Goal: Complete application form: Complete application form

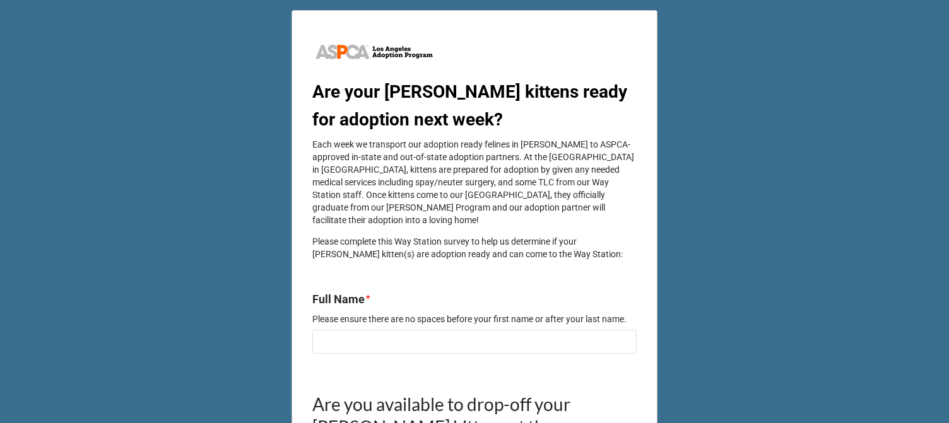
scroll to position [126, 0]
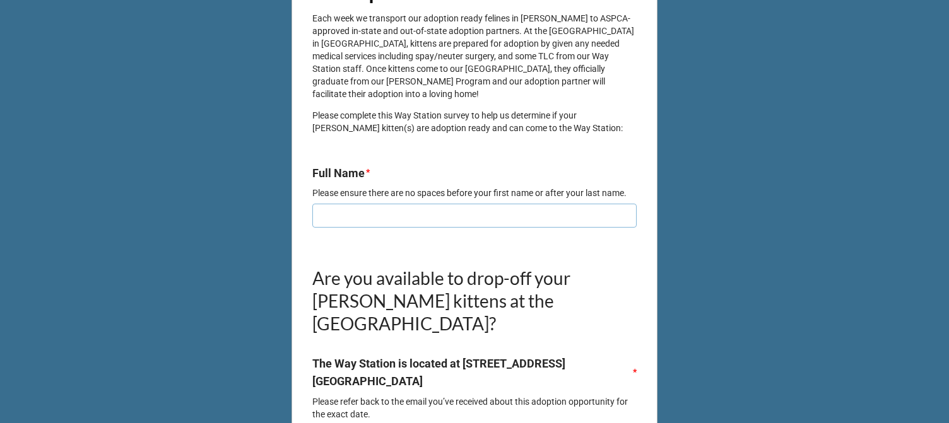
click at [422, 209] on input "text" at bounding box center [474, 216] width 324 height 24
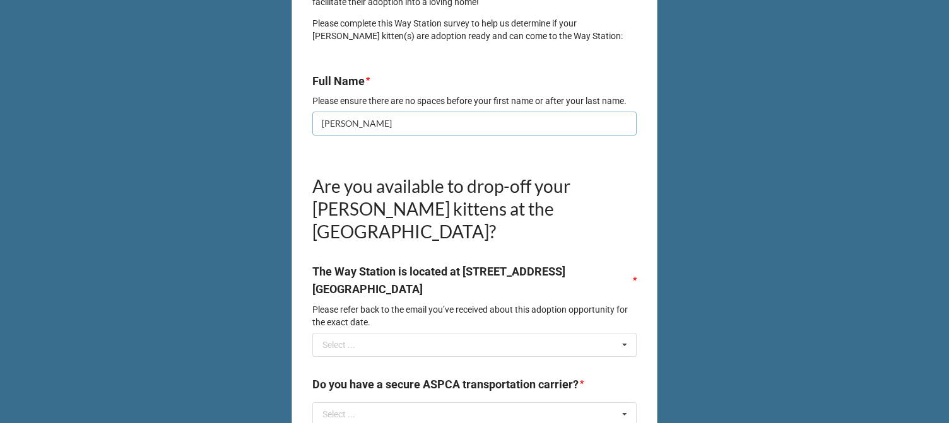
scroll to position [189, 0]
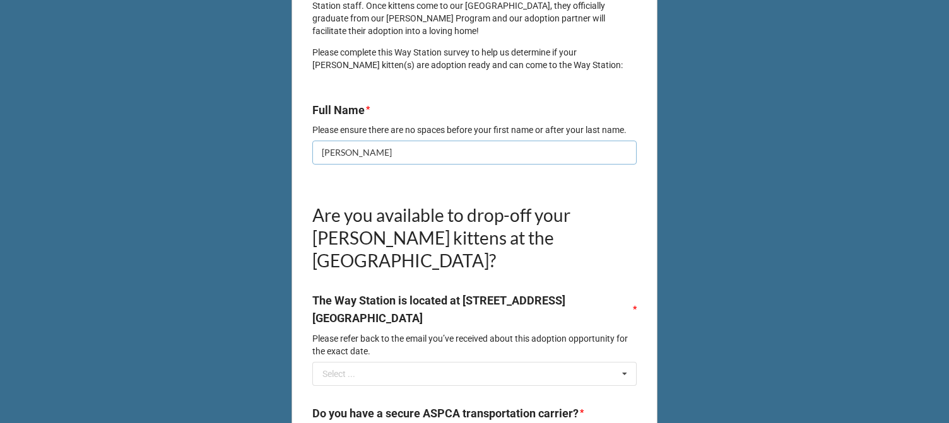
type input "[PERSON_NAME]"
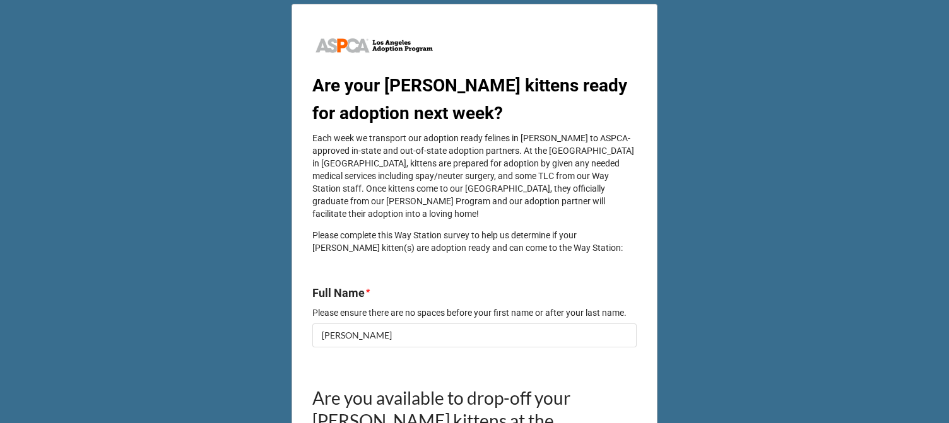
scroll to position [0, 0]
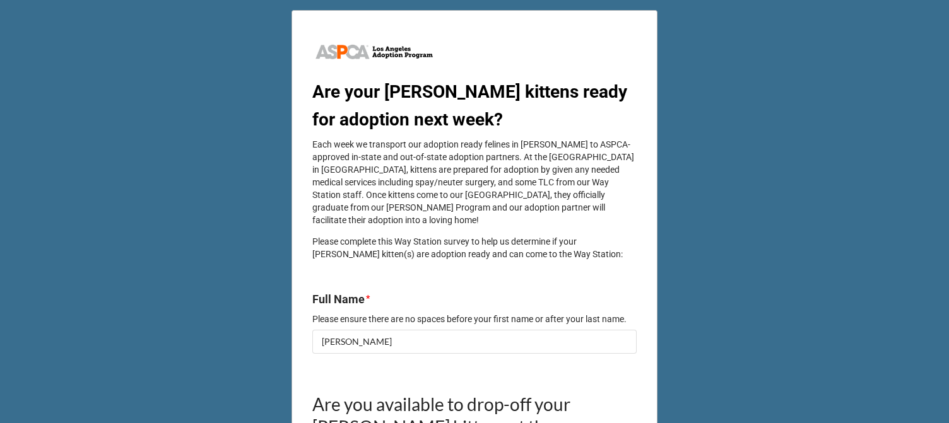
drag, startPoint x: 408, startPoint y: 167, endPoint x: 357, endPoint y: 167, distance: 50.5
click at [357, 167] on p "Each week we transport our adoption ready felines in [PERSON_NAME] to ASPCA-app…" at bounding box center [474, 182] width 324 height 88
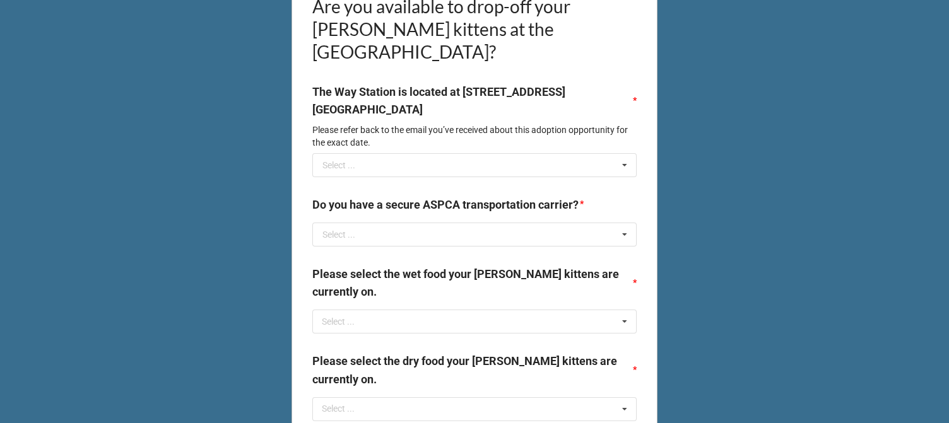
scroll to position [442, 0]
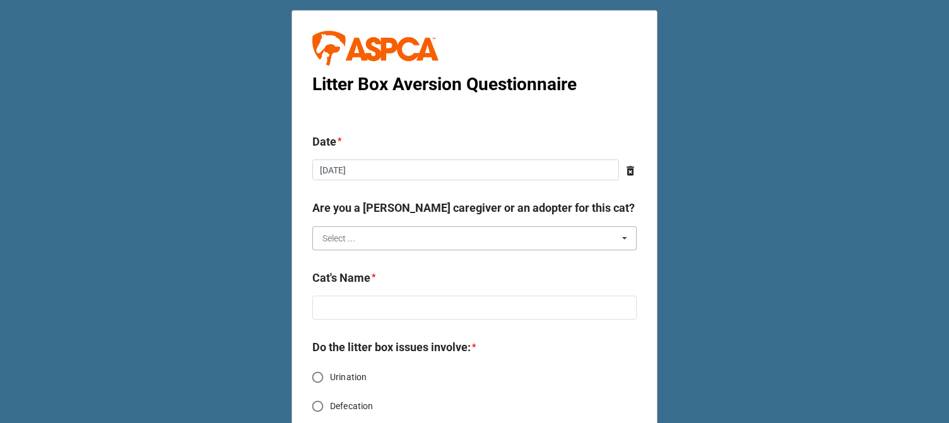
click at [454, 236] on input "text" at bounding box center [475, 238] width 323 height 23
click at [430, 266] on div "Foster Caregiver" at bounding box center [474, 261] width 323 height 23
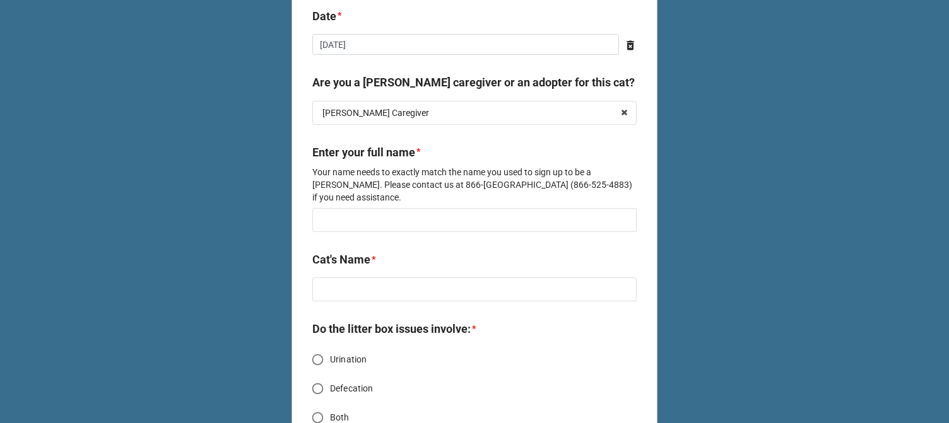
scroll to position [126, 0]
click at [403, 211] on input "text" at bounding box center [474, 220] width 324 height 24
type input "[PERSON_NAME]"
click at [430, 277] on input "text" at bounding box center [474, 289] width 324 height 24
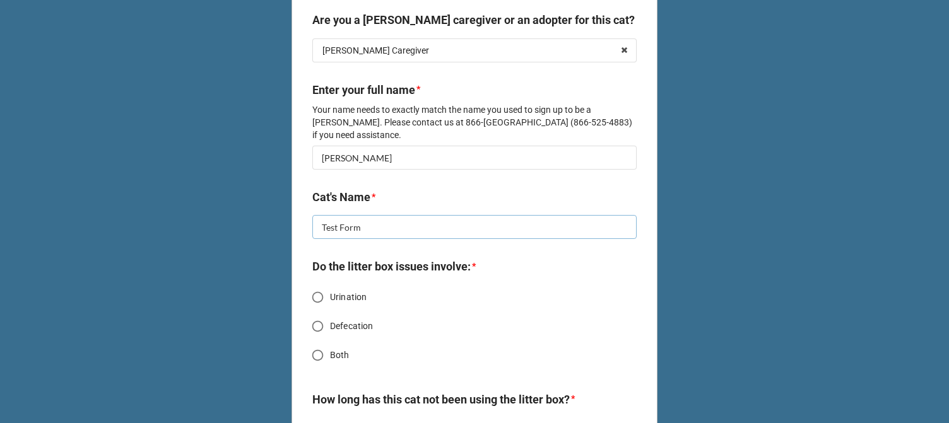
scroll to position [252, 0]
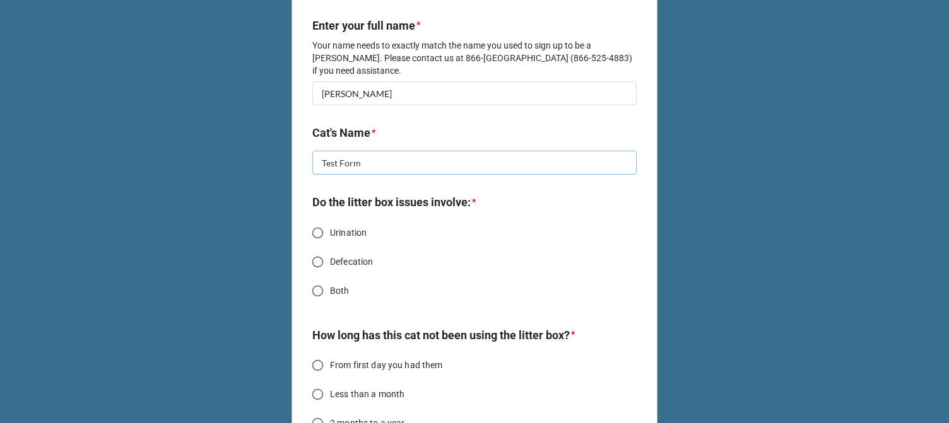
type input "Test Form"
click at [336, 227] on span "Urination" at bounding box center [348, 233] width 37 height 13
click at [330, 221] on input "Urination" at bounding box center [317, 233] width 25 height 25
radio input "true"
click at [336, 227] on span "Urination" at bounding box center [348, 233] width 37 height 13
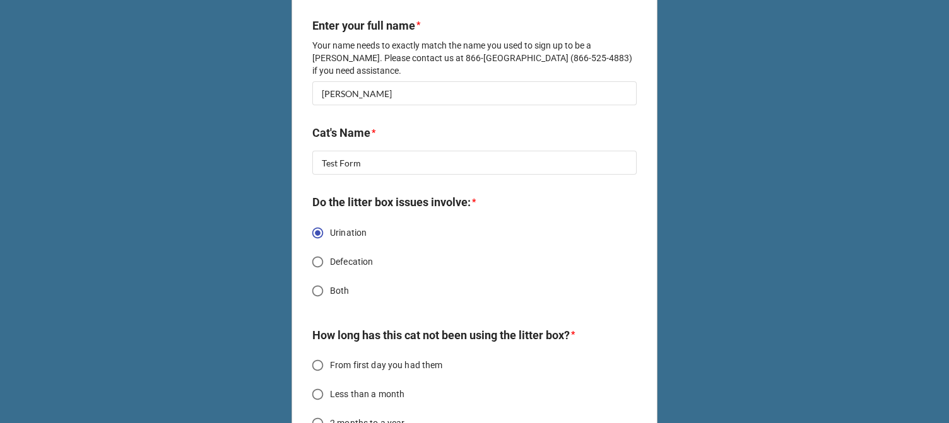
click at [330, 221] on input "Urination" at bounding box center [317, 233] width 25 height 25
click at [336, 227] on span "Urination" at bounding box center [348, 233] width 37 height 13
click at [330, 221] on input "Urination" at bounding box center [317, 233] width 25 height 25
radio input "true"
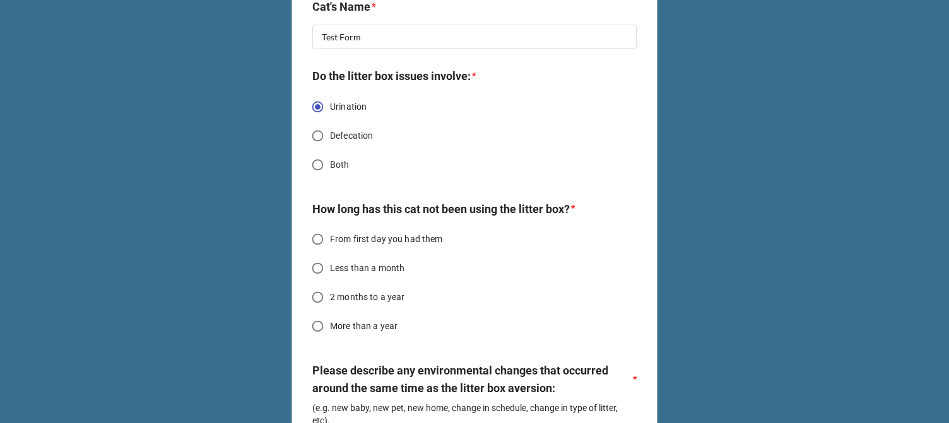
click at [338, 262] on span "Less than a month" at bounding box center [367, 268] width 74 height 13
click at [330, 256] on input "Less than a month" at bounding box center [317, 268] width 25 height 25
radio input "true"
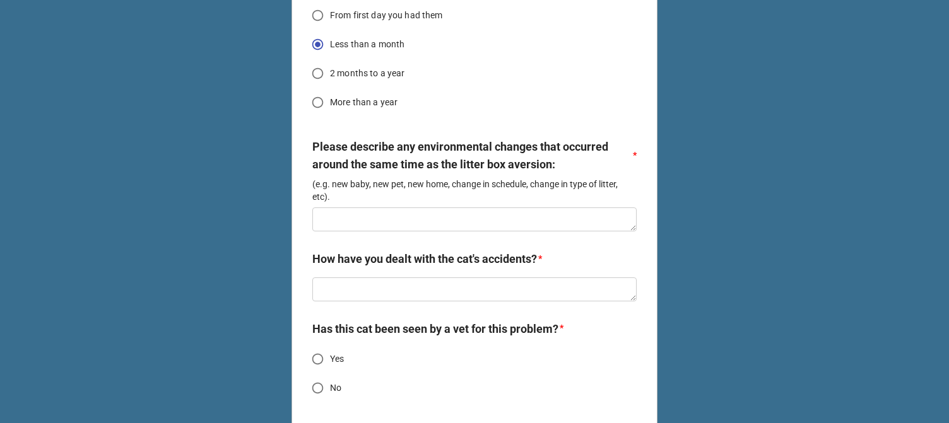
scroll to position [631, 0]
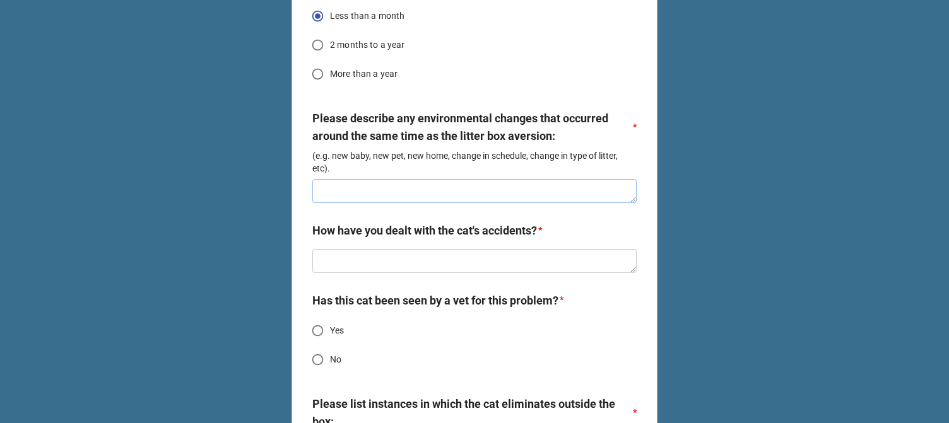
click at [355, 183] on textarea at bounding box center [474, 191] width 324 height 24
type textarea "x"
type textarea "T"
type textarea "x"
type textarea "Te"
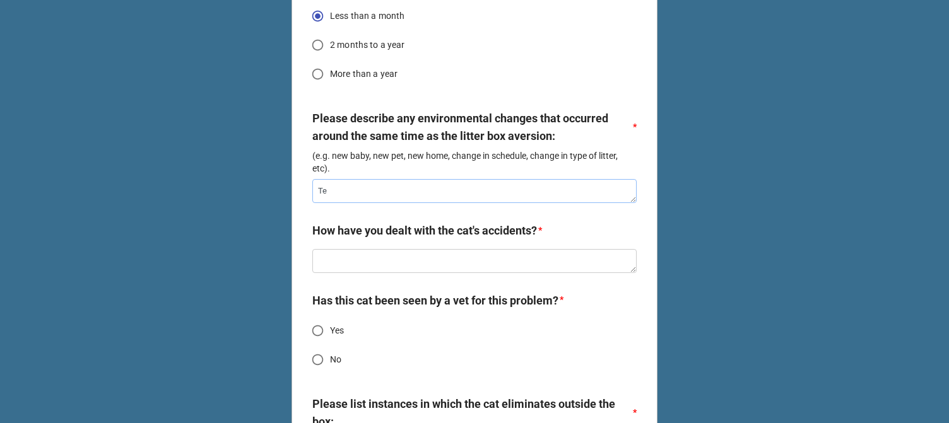
type textarea "x"
type textarea "Tes"
type textarea "x"
type textarea "Test"
click at [388, 253] on textarea at bounding box center [474, 261] width 324 height 24
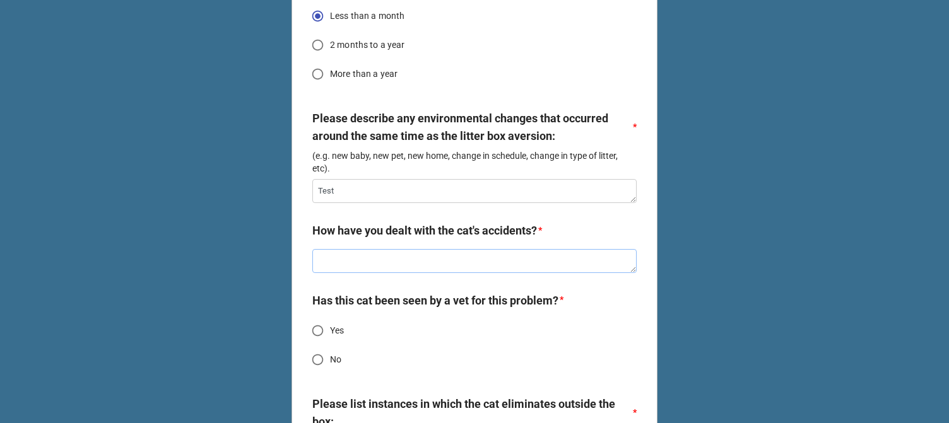
type textarea "x"
type textarea "T"
type textarea "x"
type textarea "Te"
type textarea "x"
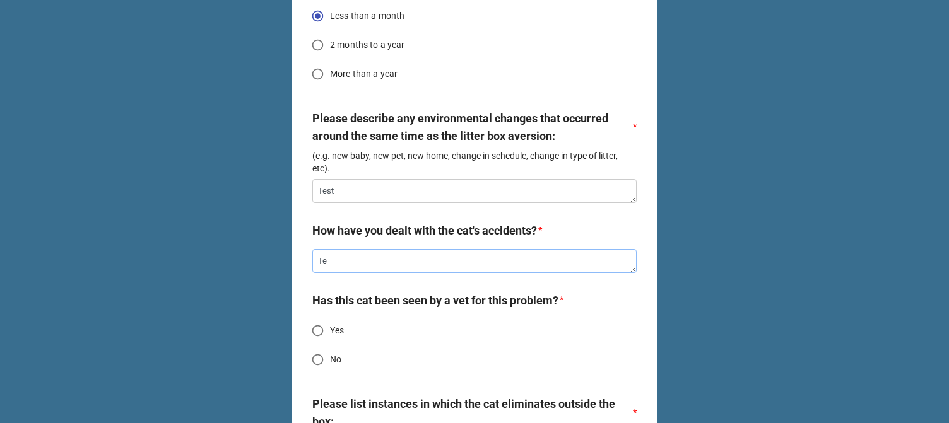
type textarea "Tes"
type textarea "x"
type textarea "Test"
click at [331, 353] on span "No" at bounding box center [335, 359] width 11 height 13
click at [330, 348] on input "No" at bounding box center [317, 360] width 25 height 25
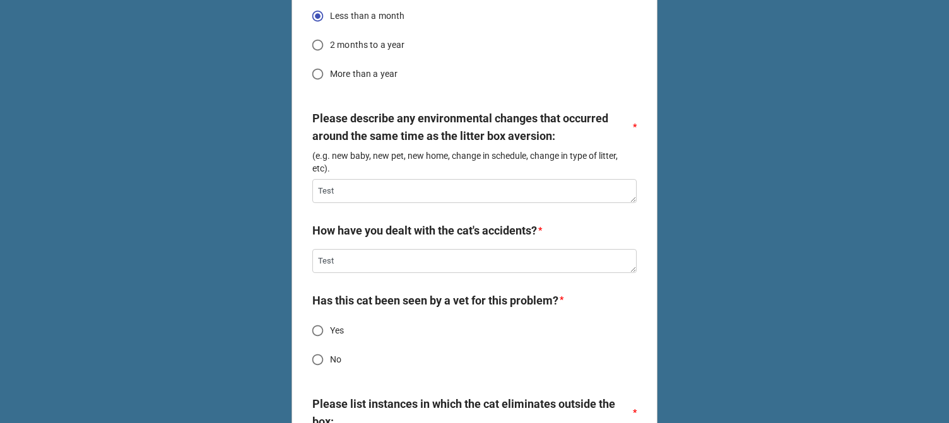
radio input "true"
type textarea "x"
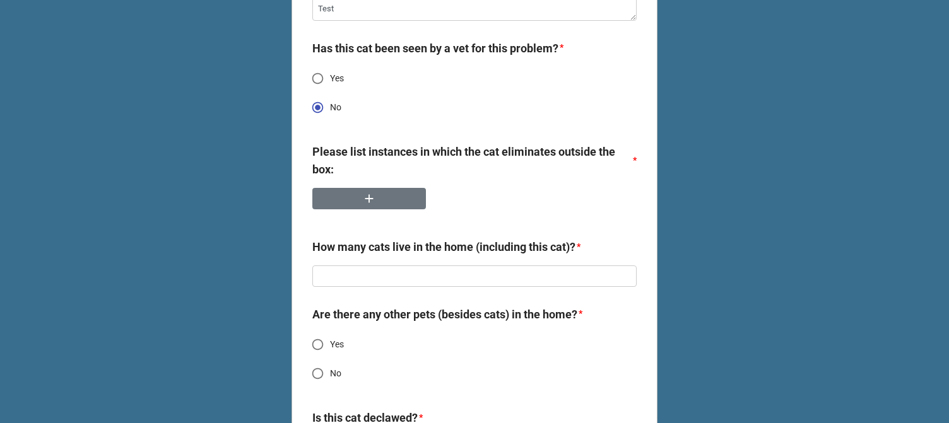
scroll to position [947, 0]
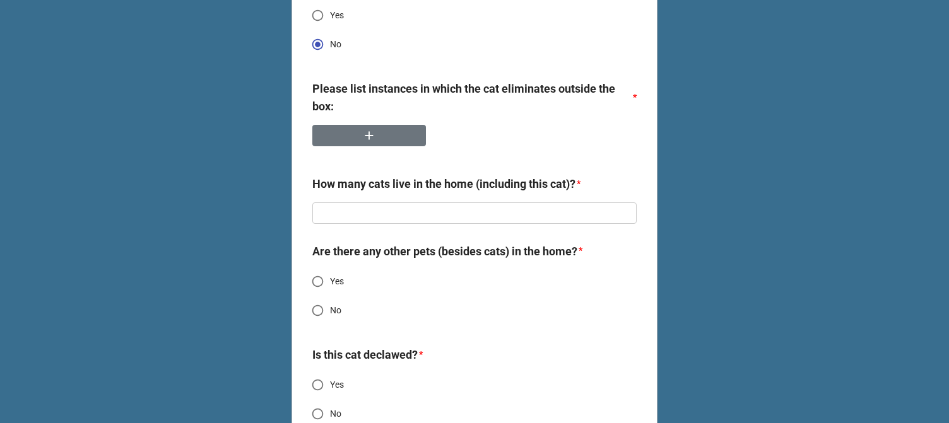
click at [395, 138] on div at bounding box center [474, 141] width 324 height 32
click at [398, 125] on button "button" at bounding box center [369, 136] width 114 height 22
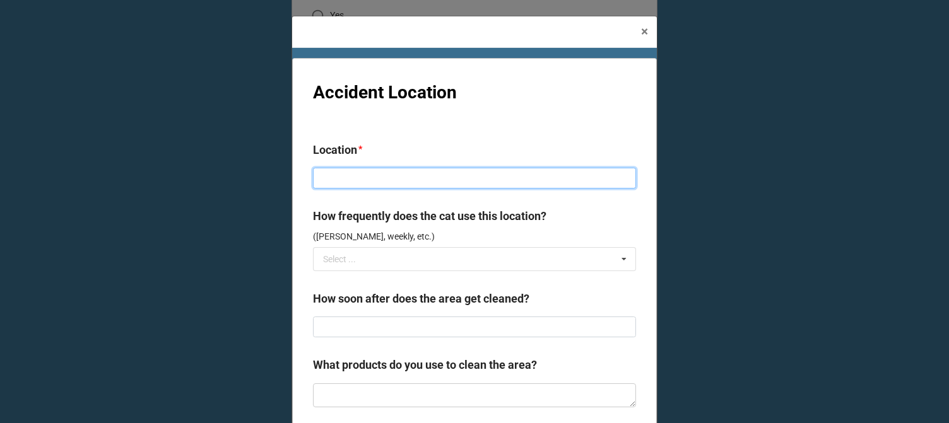
click at [420, 176] on input at bounding box center [474, 178] width 323 height 21
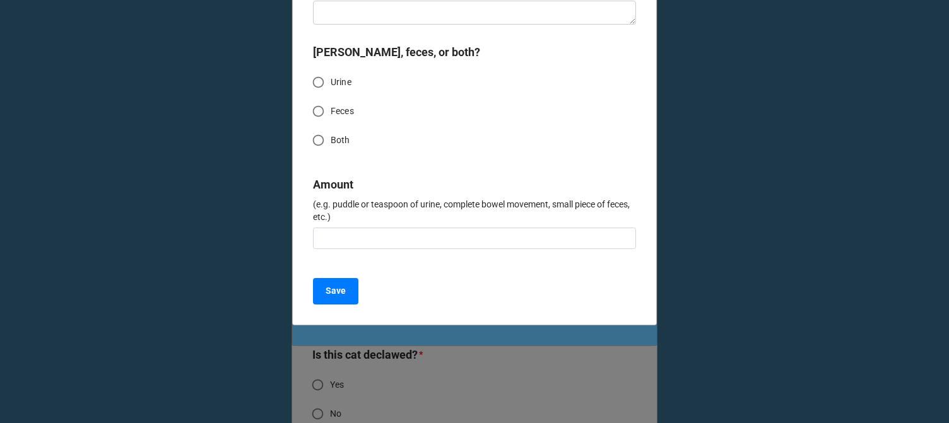
scroll to position [384, 0]
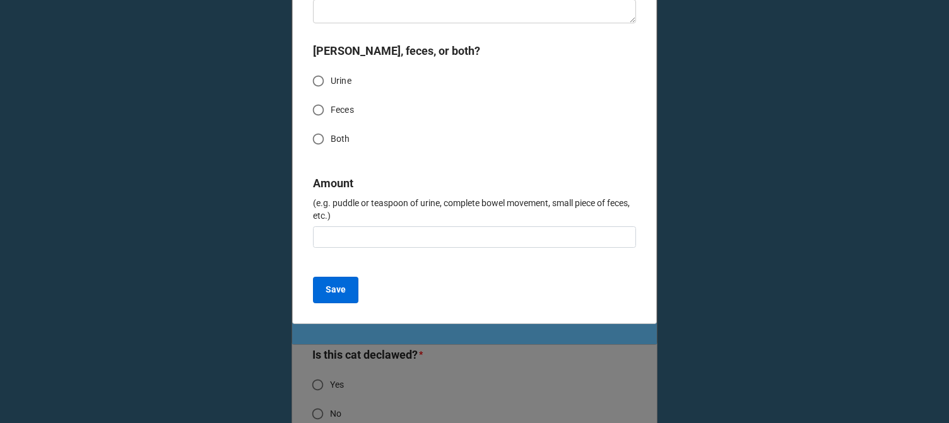
type input "Test"
click at [339, 293] on b "Save" at bounding box center [336, 289] width 20 height 13
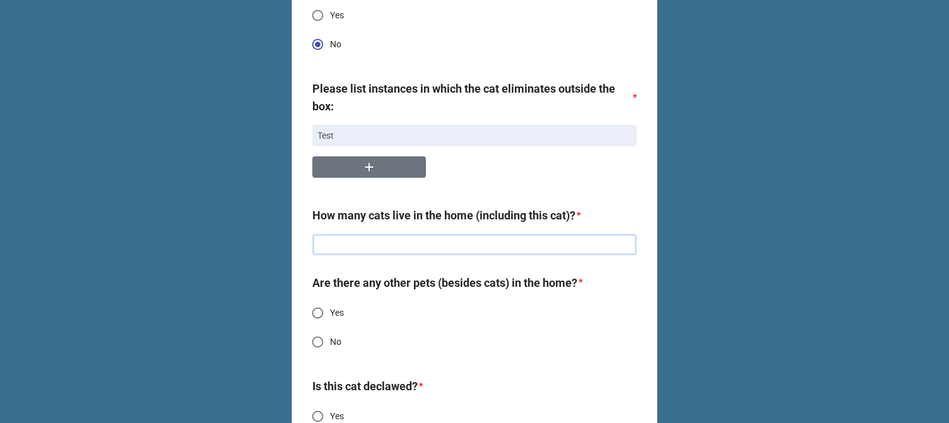
click at [420, 234] on input "text" at bounding box center [474, 244] width 324 height 21
type textarea "x"
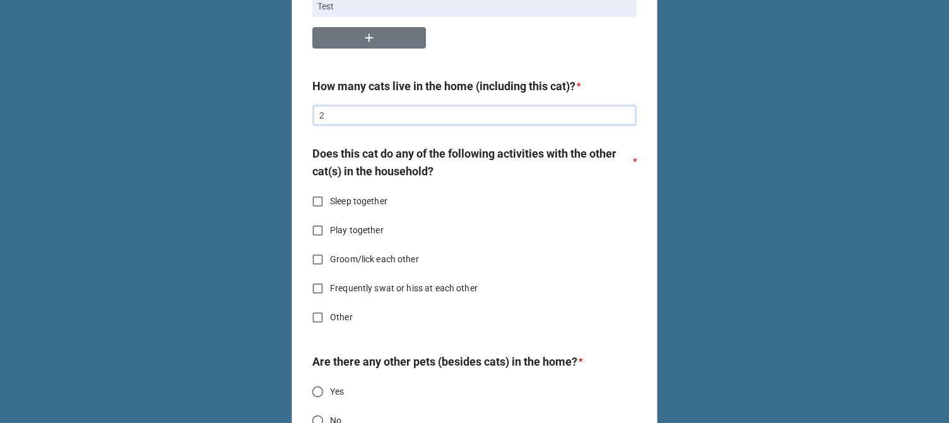
scroll to position [1136, 0]
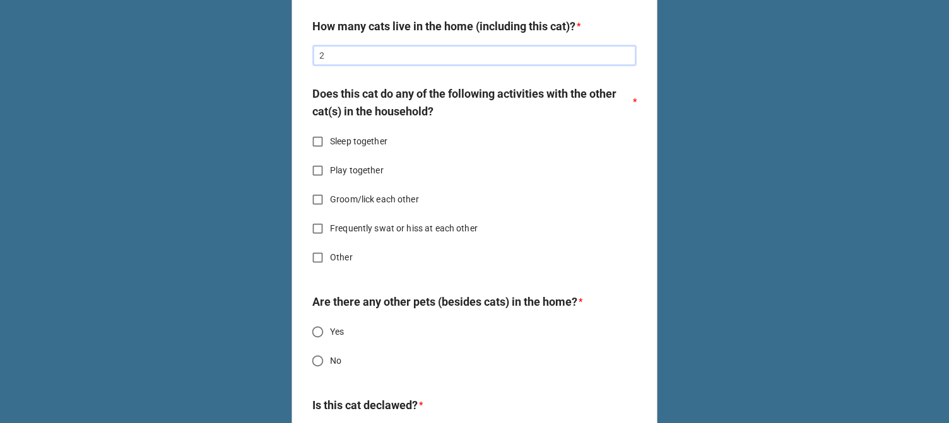
type input "2"
click at [340, 117] on div "Does this cat do any of the following activities with the other cat(s) in the h…" at bounding box center [474, 107] width 324 height 45
click at [340, 135] on span "Sleep together" at bounding box center [358, 141] width 57 height 13
click at [330, 129] on input "Sleep together" at bounding box center [317, 141] width 25 height 25
checkbox input "true"
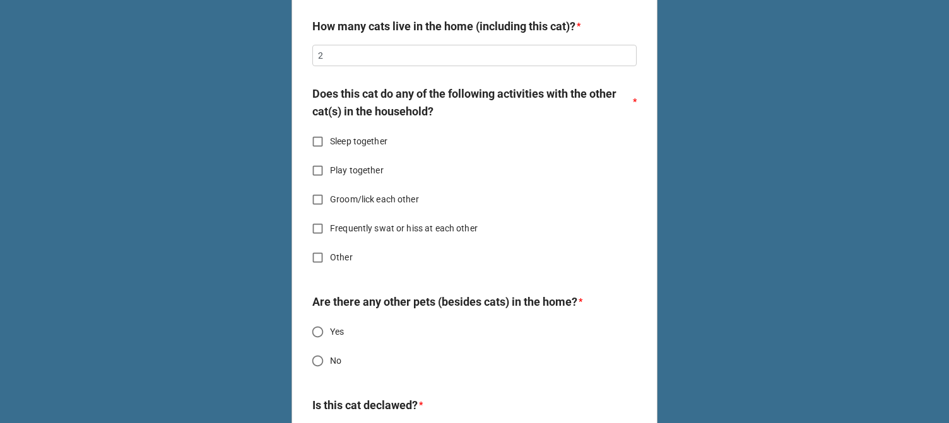
type textarea "x"
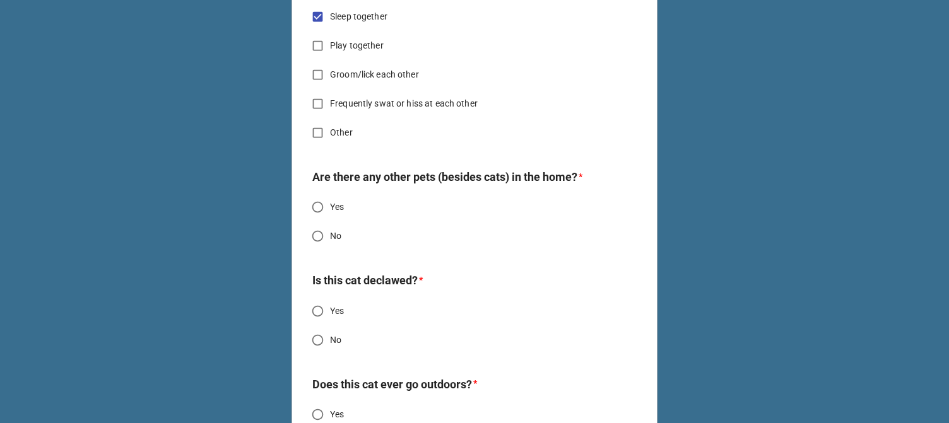
scroll to position [1262, 0]
click at [325, 225] on input "No" at bounding box center [317, 235] width 25 height 25
radio input "true"
type textarea "x"
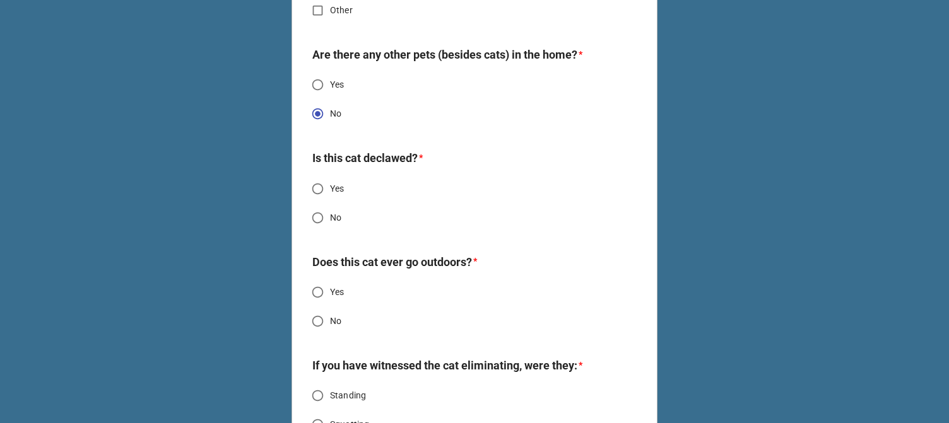
scroll to position [1388, 0]
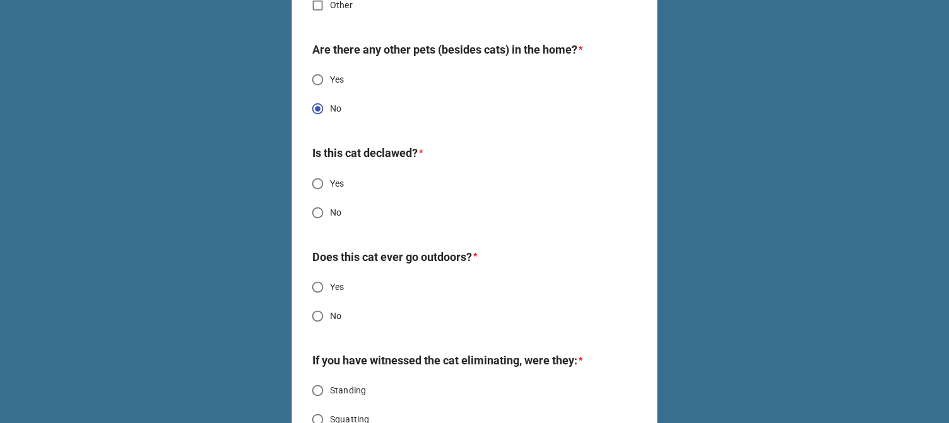
click at [333, 206] on span "No" at bounding box center [335, 212] width 11 height 13
click at [330, 201] on input "No" at bounding box center [317, 213] width 25 height 25
radio input "true"
type textarea "x"
click at [325, 305] on input "No" at bounding box center [317, 316] width 25 height 25
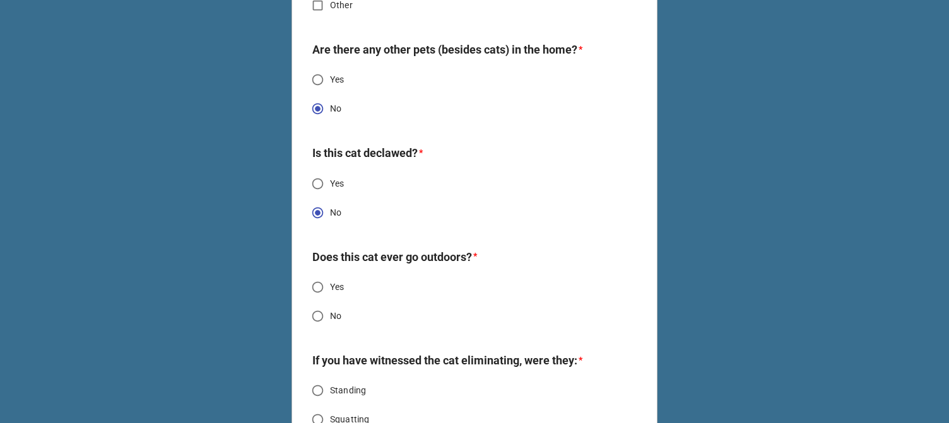
radio input "true"
type textarea "x"
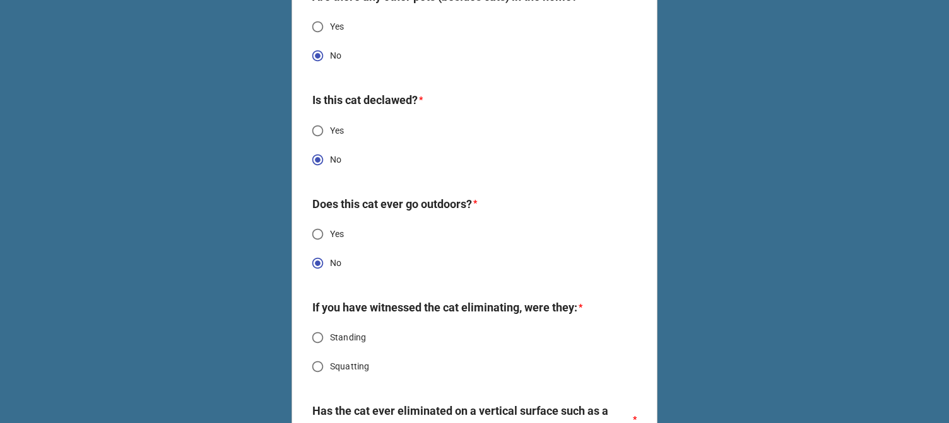
scroll to position [1515, 0]
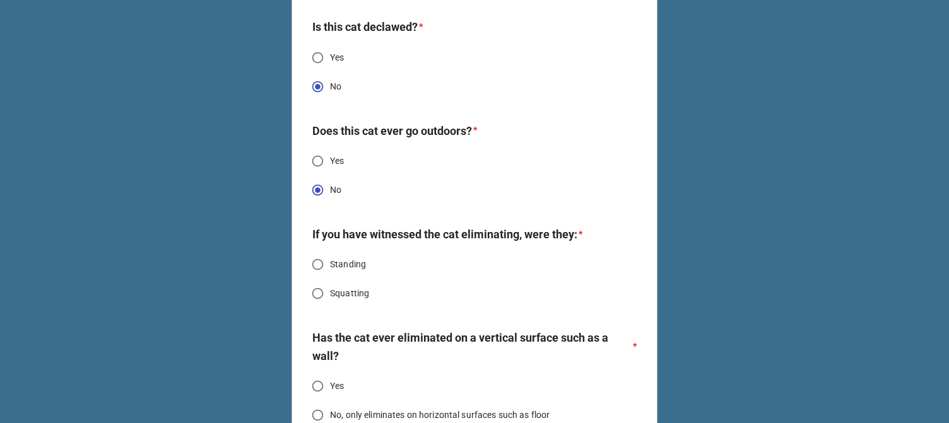
click at [350, 258] on span "Standing" at bounding box center [348, 264] width 36 height 13
click at [330, 256] on input "Standing" at bounding box center [317, 264] width 25 height 25
radio input "true"
type textarea "x"
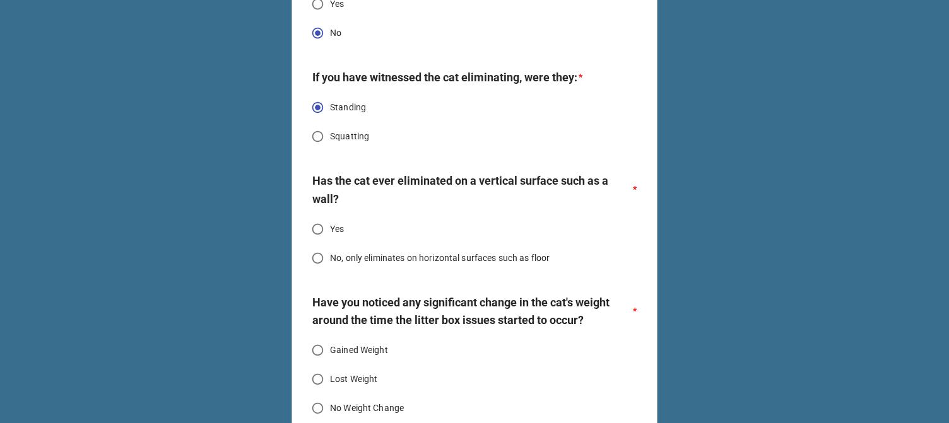
scroll to position [1704, 0]
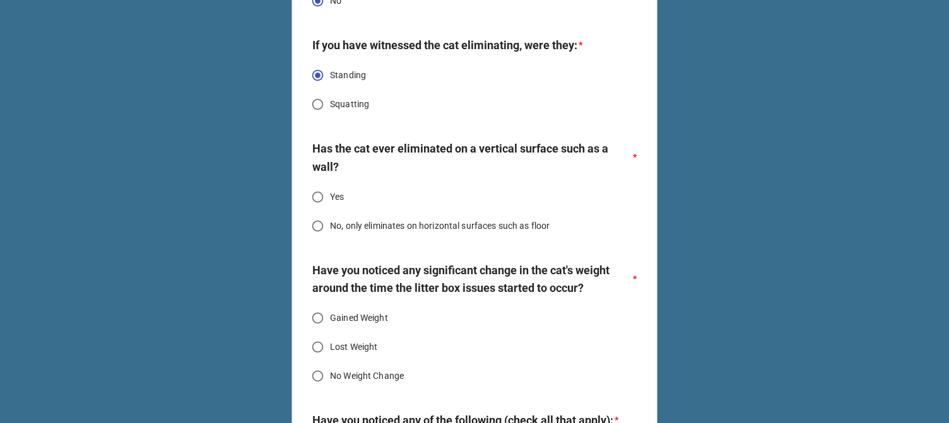
click at [334, 220] on span "No, only eliminates on horizontal surfaces such as floor" at bounding box center [440, 226] width 220 height 13
click at [330, 215] on input "No, only eliminates on horizontal surfaces such as floor" at bounding box center [317, 226] width 25 height 25
radio input "true"
type textarea "x"
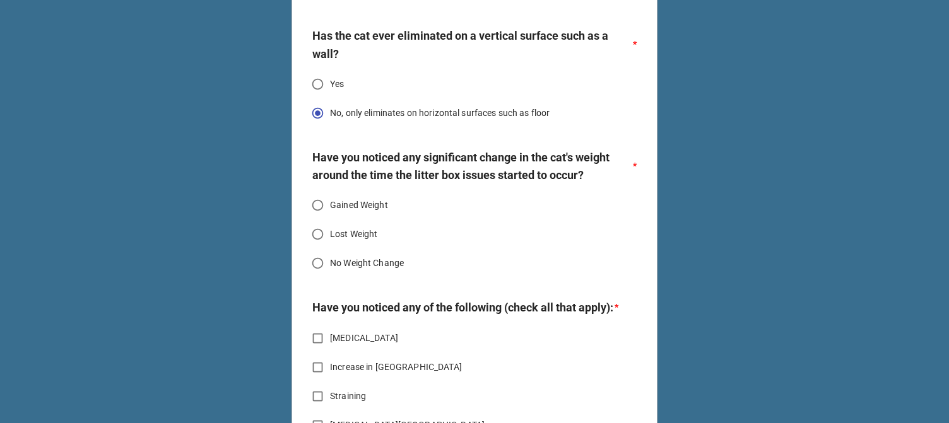
scroll to position [1830, 0]
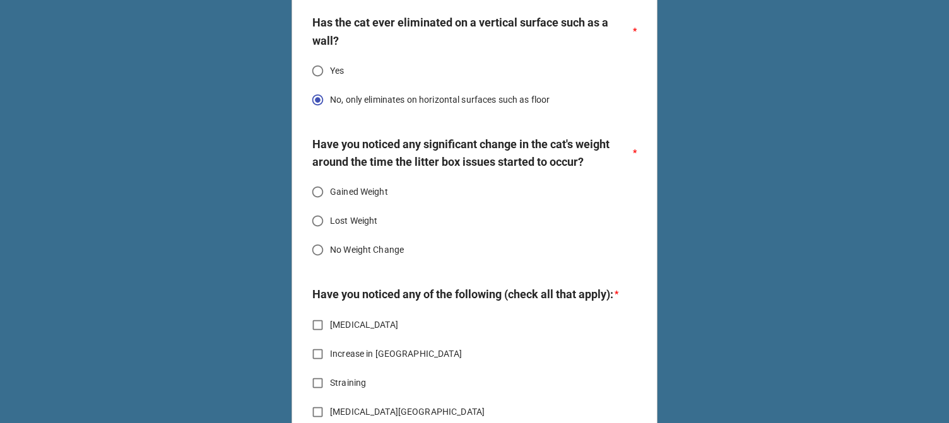
click at [353, 244] on span "No Weight Change" at bounding box center [367, 250] width 74 height 13
click at [330, 240] on input "No Weight Change" at bounding box center [317, 250] width 25 height 25
radio input "true"
type textarea "x"
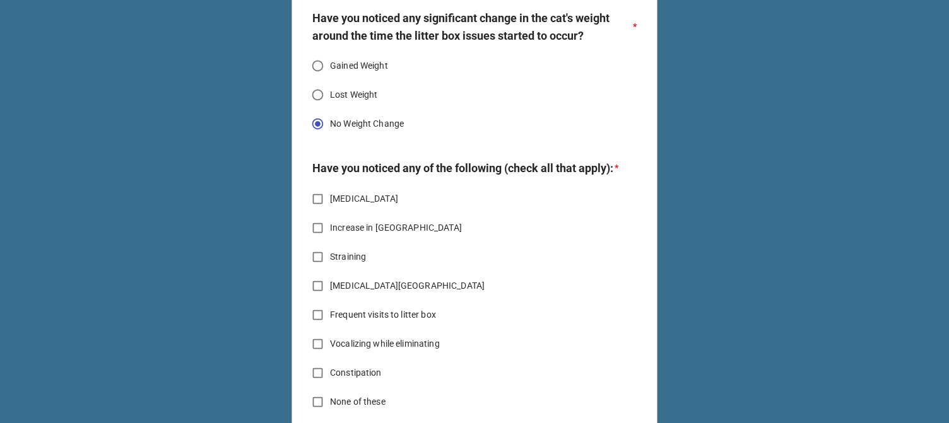
click at [342, 205] on span "Diarrhea" at bounding box center [364, 198] width 68 height 13
click at [330, 205] on input "Diarrhea" at bounding box center [317, 199] width 25 height 25
checkbox input "true"
type textarea "x"
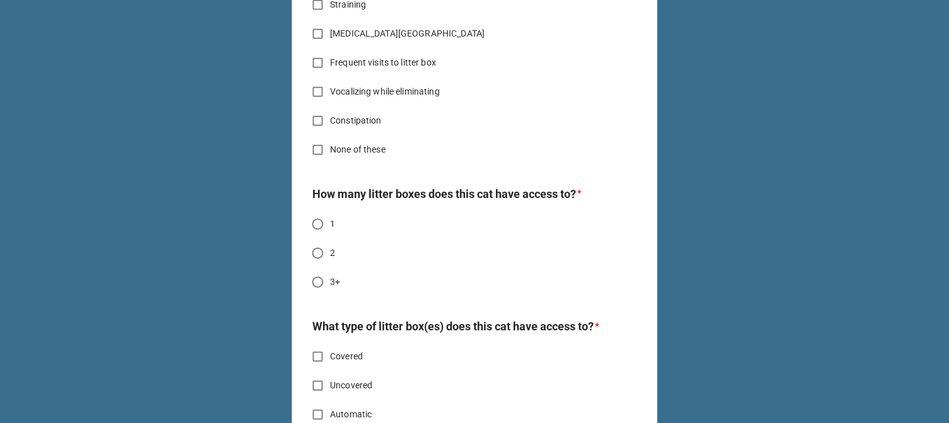
click at [368, 157] on span "None of these" at bounding box center [358, 149] width 56 height 13
click at [330, 157] on input "None of these" at bounding box center [317, 150] width 25 height 25
checkbox input "true"
type textarea "x"
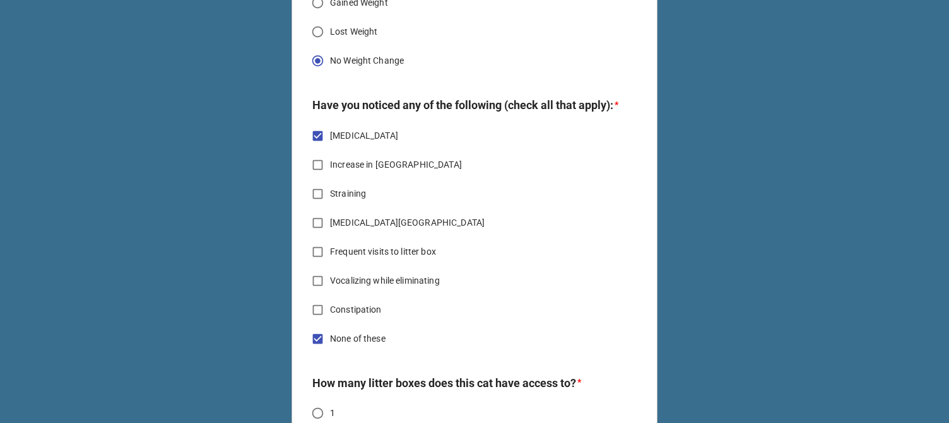
click at [338, 138] on span "Diarrhea" at bounding box center [364, 135] width 68 height 13
click at [330, 138] on input "Diarrhea" at bounding box center [317, 136] width 25 height 25
checkbox input "false"
type textarea "x"
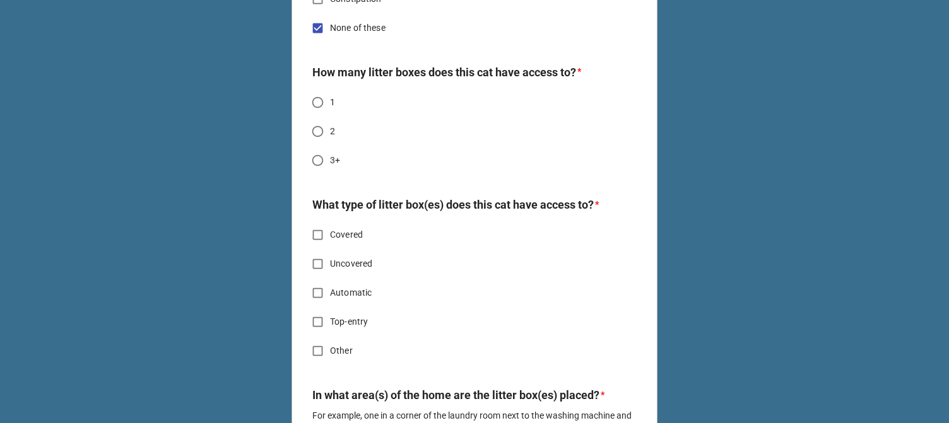
scroll to position [2335, 0]
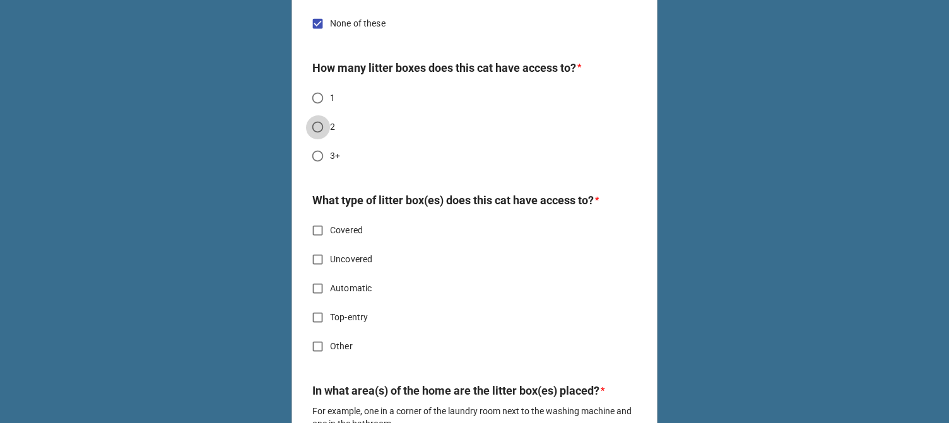
click at [323, 133] on input "2" at bounding box center [317, 127] width 25 height 25
radio input "true"
type textarea "x"
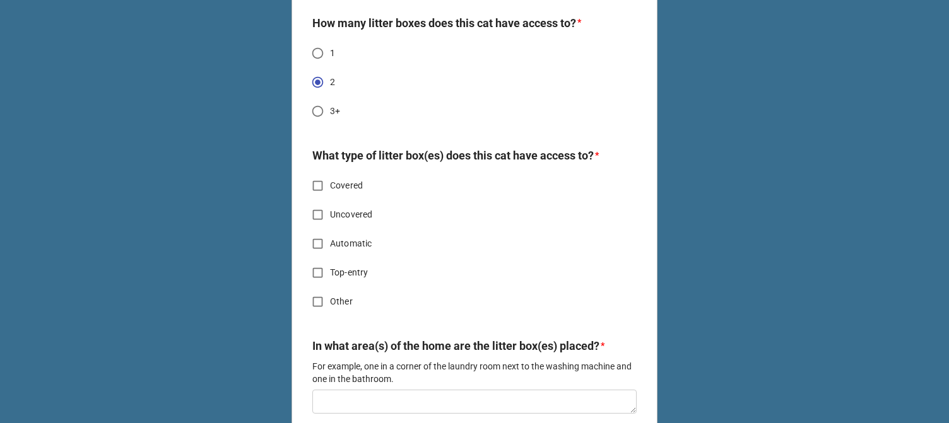
scroll to position [2461, 0]
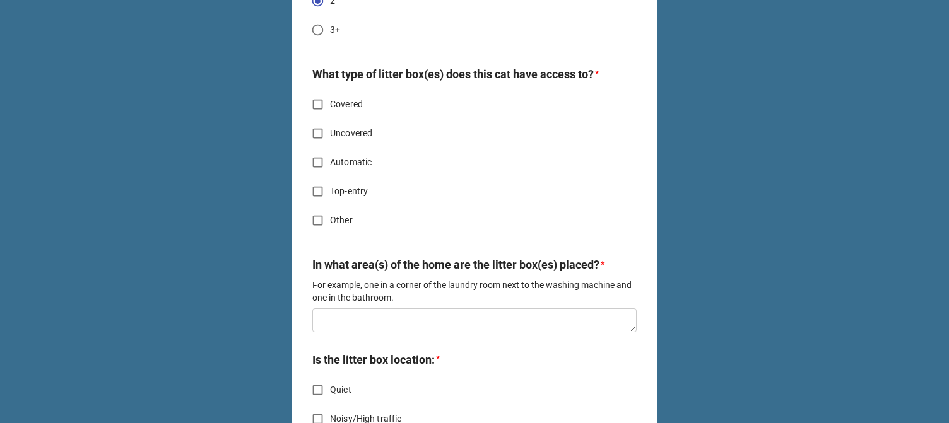
click at [336, 135] on span "Uncovered" at bounding box center [351, 133] width 42 height 13
click at [330, 135] on input "Uncovered" at bounding box center [317, 133] width 25 height 25
checkbox input "true"
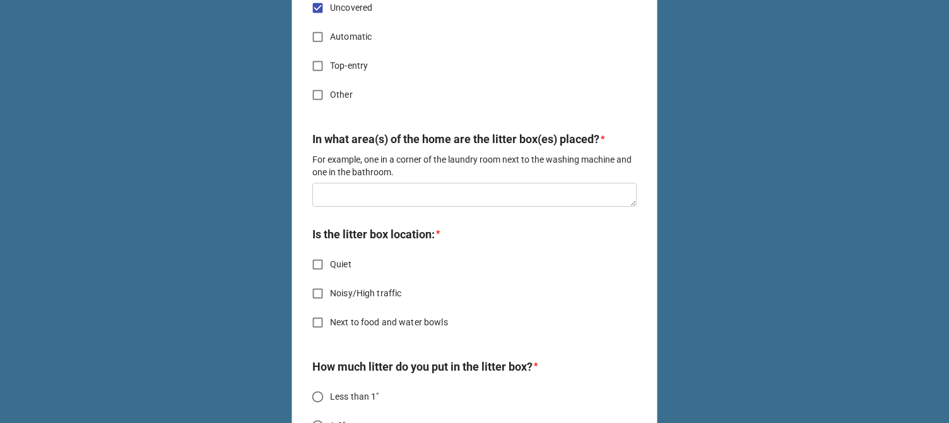
scroll to position [2588, 0]
click at [379, 204] on textarea at bounding box center [474, 194] width 324 height 24
type textarea "x"
type textarea "T"
type textarea "x"
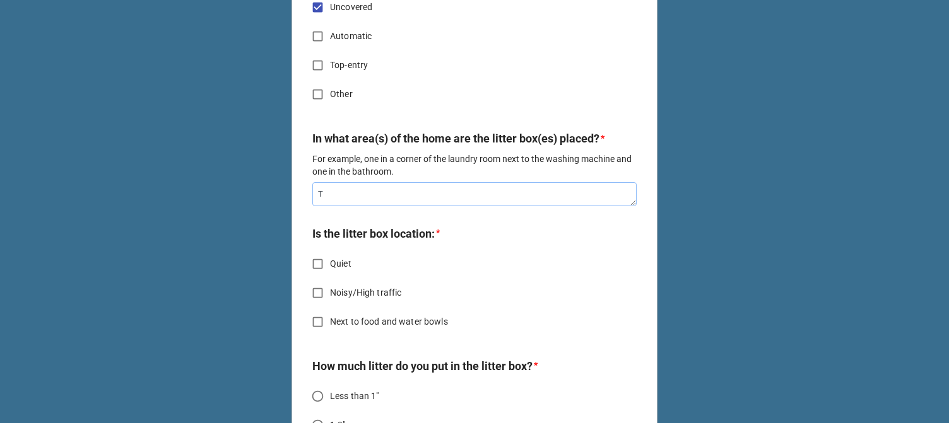
type textarea "Tw"
type textarea "x"
type textarea "Tws"
type textarea "x"
type textarea "Twst"
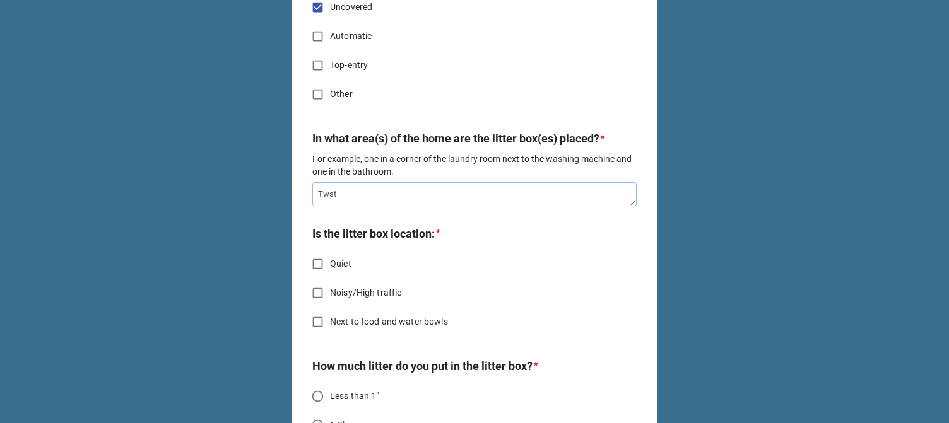
type textarea "x"
type textarea "Tws"
type textarea "x"
type textarea "Tw"
type textarea "x"
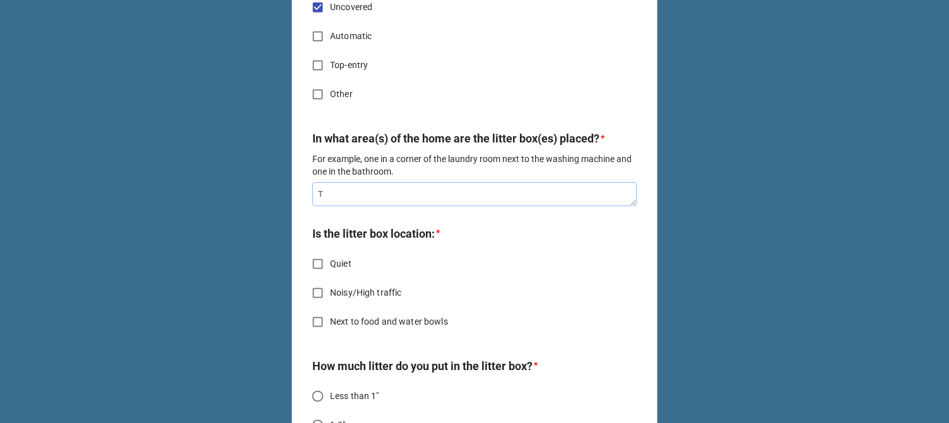
type textarea "Te"
type textarea "x"
type textarea "Tes"
type textarea "x"
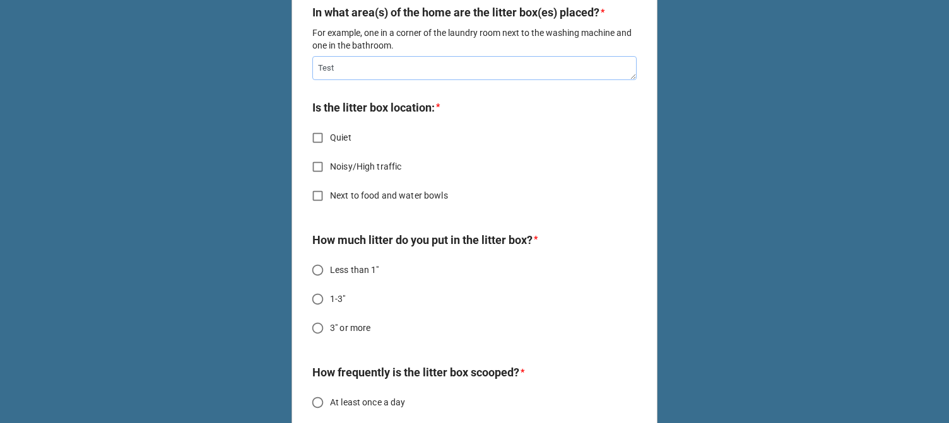
type textarea "Test"
click at [314, 145] on input "Quiet" at bounding box center [317, 138] width 25 height 25
checkbox input "true"
type textarea "x"
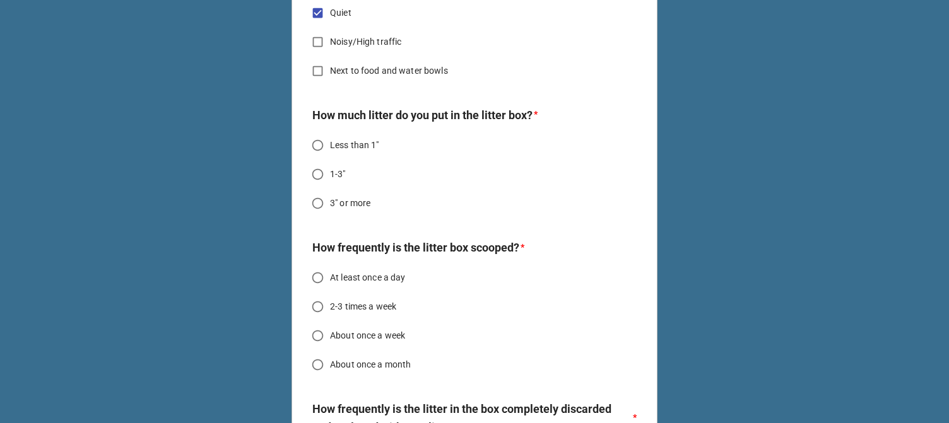
scroll to position [2840, 0]
click at [333, 171] on label "1-3"" at bounding box center [465, 173] width 321 height 25
click at [330, 171] on input "1-3"" at bounding box center [317, 173] width 25 height 25
radio input "true"
type textarea "x"
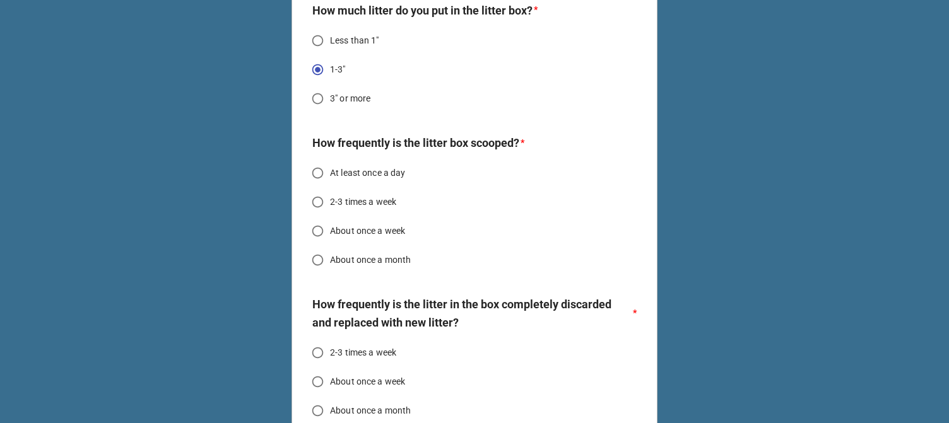
scroll to position [2966, 0]
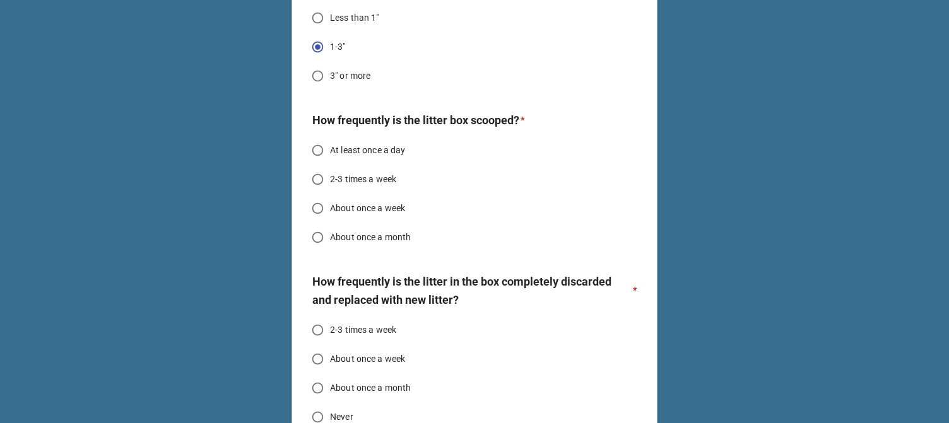
click at [354, 208] on span "About once a week" at bounding box center [367, 208] width 75 height 13
click at [330, 208] on input "About once a week" at bounding box center [317, 208] width 25 height 25
radio input "true"
type textarea "x"
click at [369, 157] on span "At least once a day" at bounding box center [368, 150] width 76 height 13
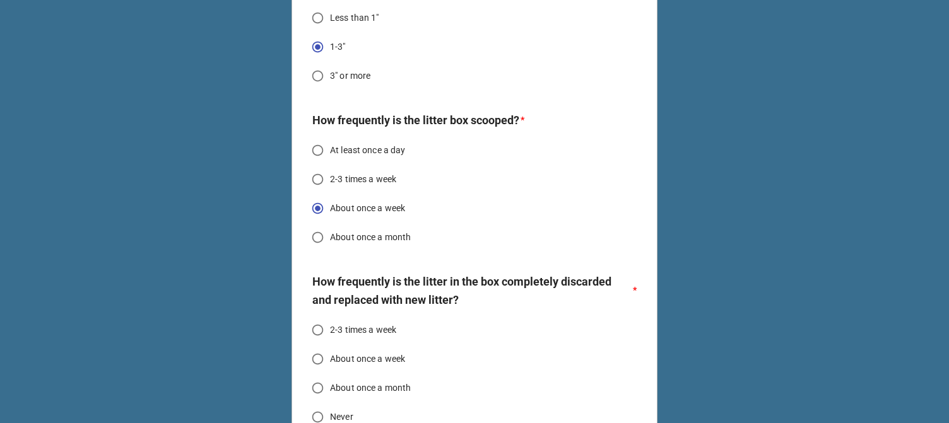
click at [330, 162] on input "At least once a day" at bounding box center [317, 150] width 25 height 25
radio input "true"
type textarea "x"
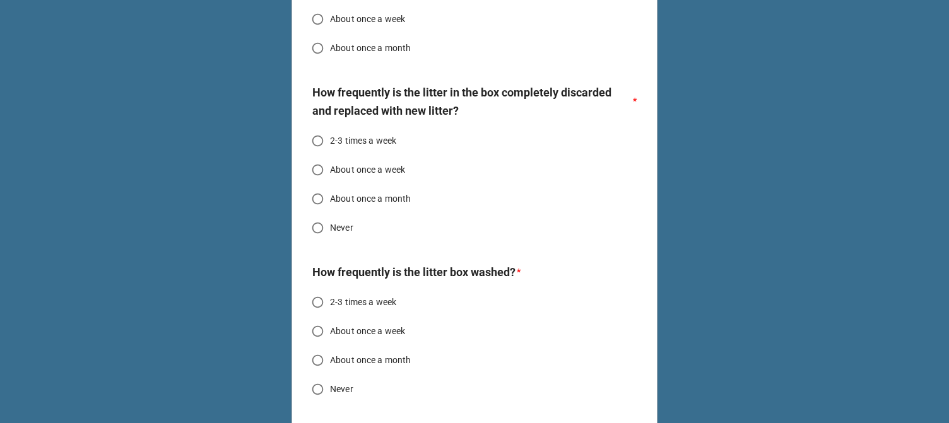
click at [357, 206] on span "About once a month" at bounding box center [370, 198] width 81 height 13
click at [330, 207] on input "About once a month" at bounding box center [317, 199] width 25 height 25
radio input "true"
type textarea "x"
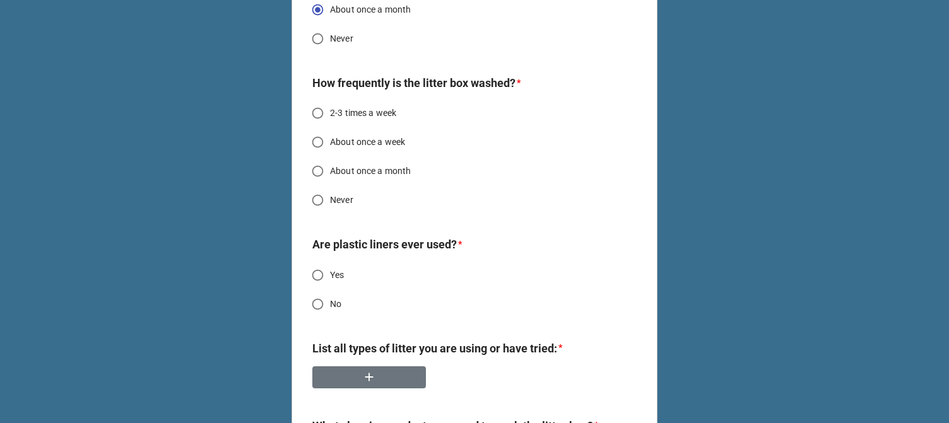
click at [356, 178] on span "About once a month" at bounding box center [370, 171] width 81 height 13
click at [330, 181] on input "About once a month" at bounding box center [317, 171] width 25 height 25
radio input "true"
type textarea "x"
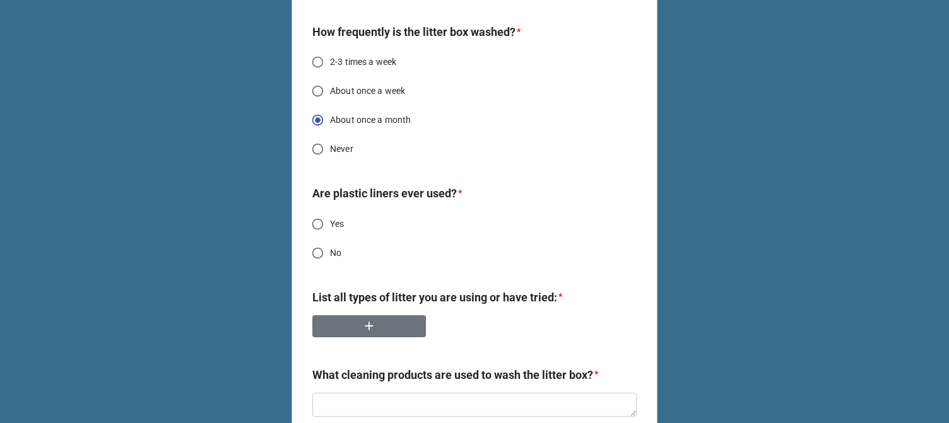
scroll to position [3471, 0]
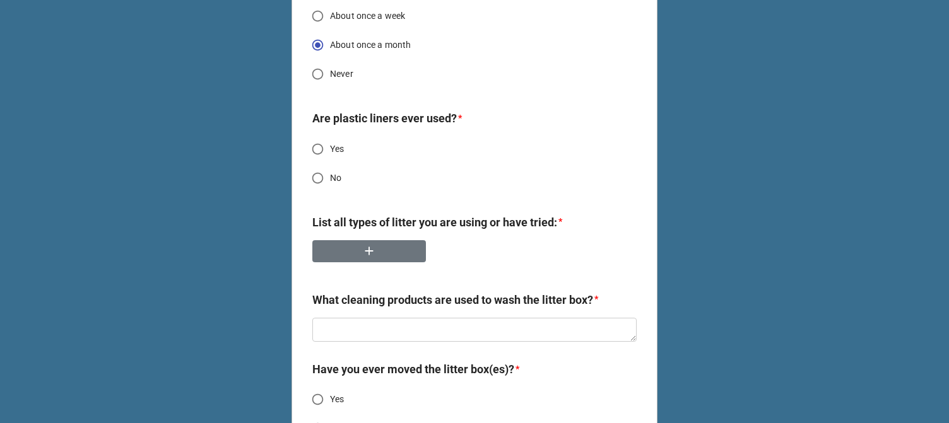
click at [316, 182] on input "No" at bounding box center [317, 178] width 25 height 25
radio input "true"
type textarea "x"
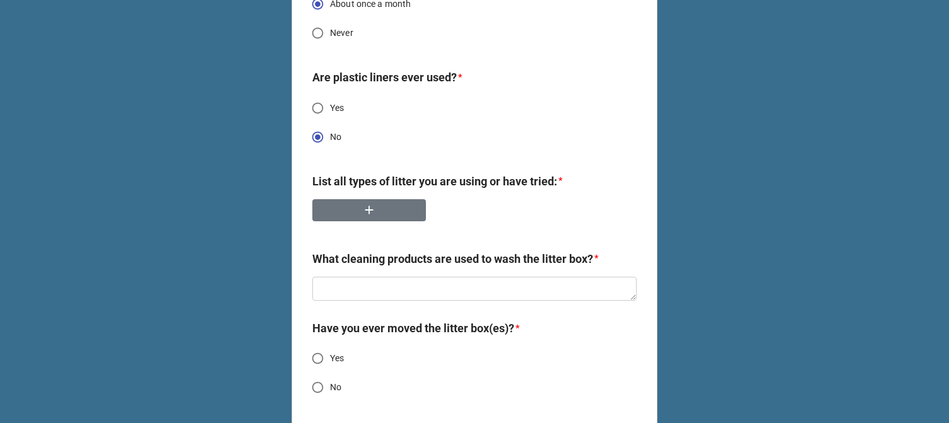
scroll to position [3534, 0]
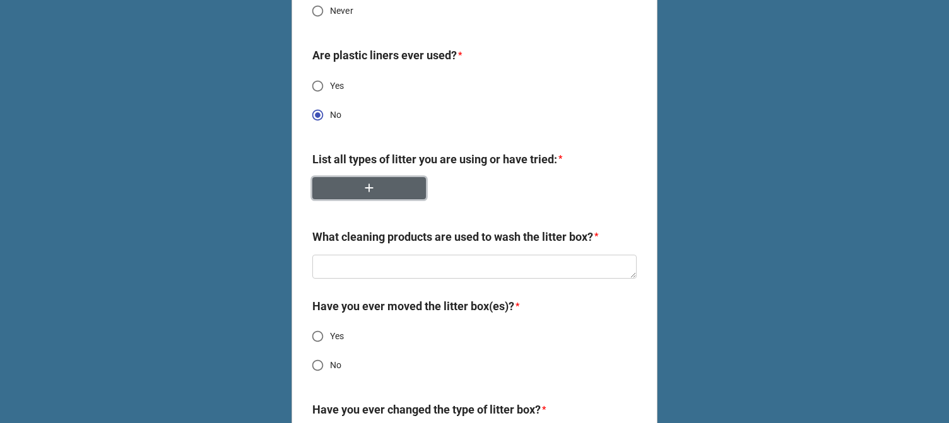
click at [387, 196] on button "button" at bounding box center [369, 188] width 114 height 22
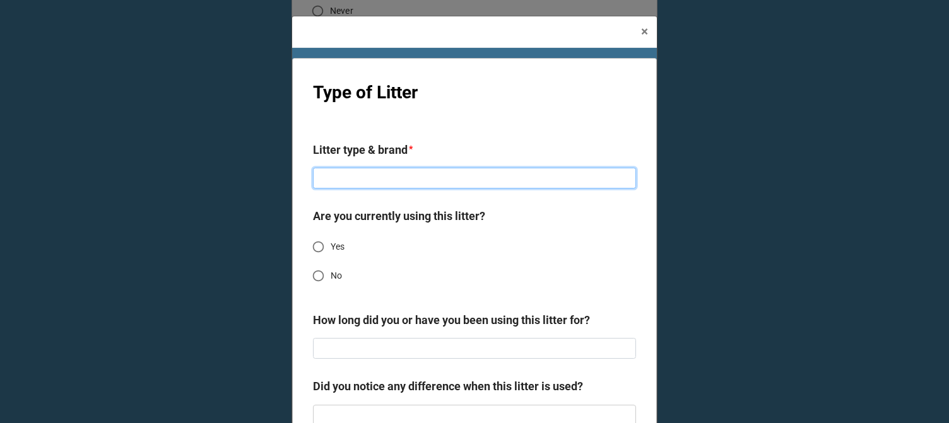
click at [377, 169] on input at bounding box center [474, 178] width 323 height 21
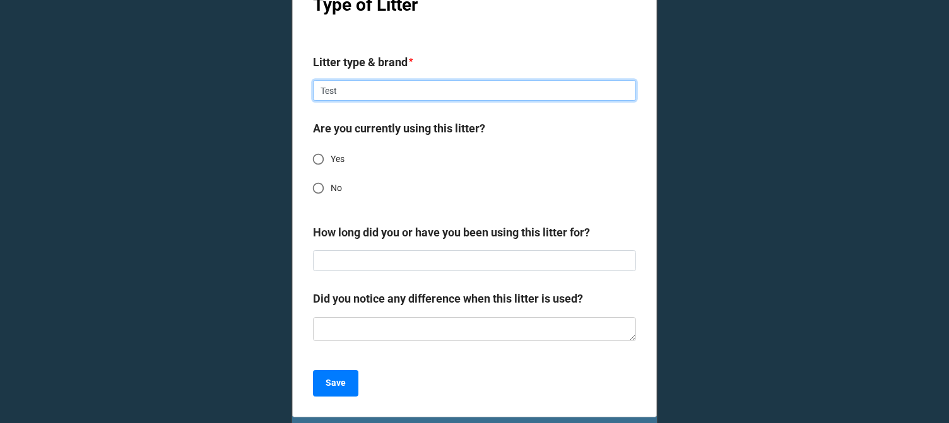
scroll to position [181, 0]
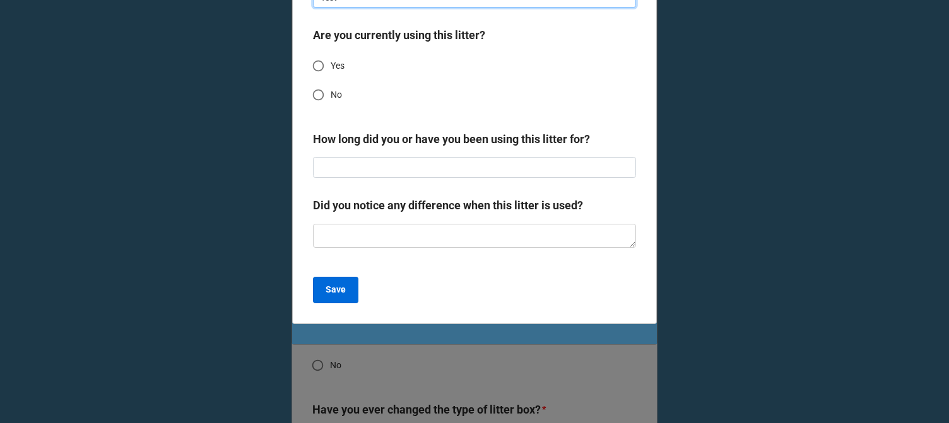
type input "Test"
click at [334, 284] on b "Save" at bounding box center [336, 289] width 20 height 13
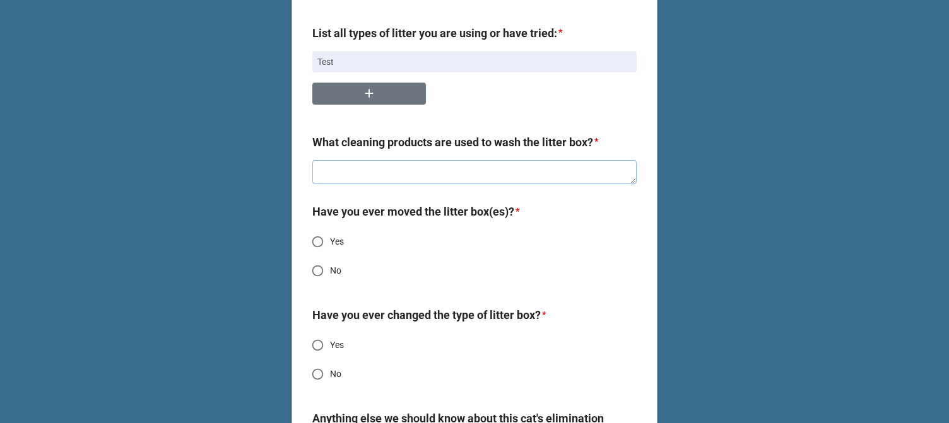
click at [417, 184] on textarea at bounding box center [474, 172] width 324 height 24
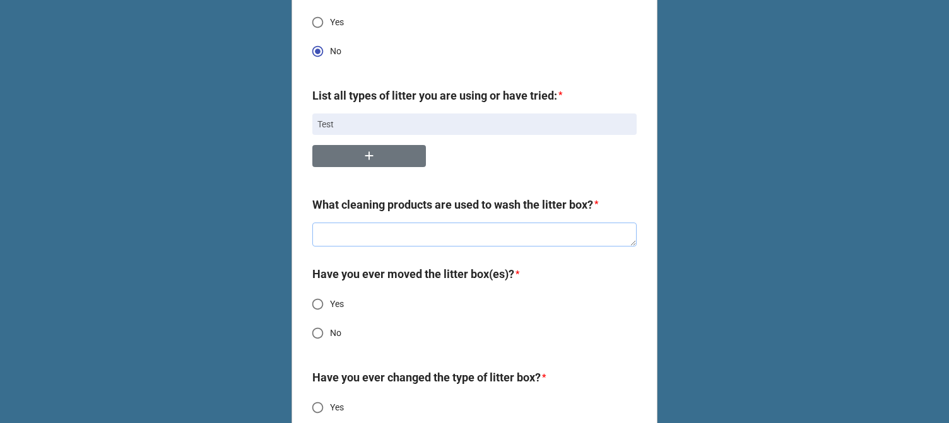
scroll to position [3597, 0]
type textarea "x"
type textarea "T"
type textarea "x"
type textarea "Te"
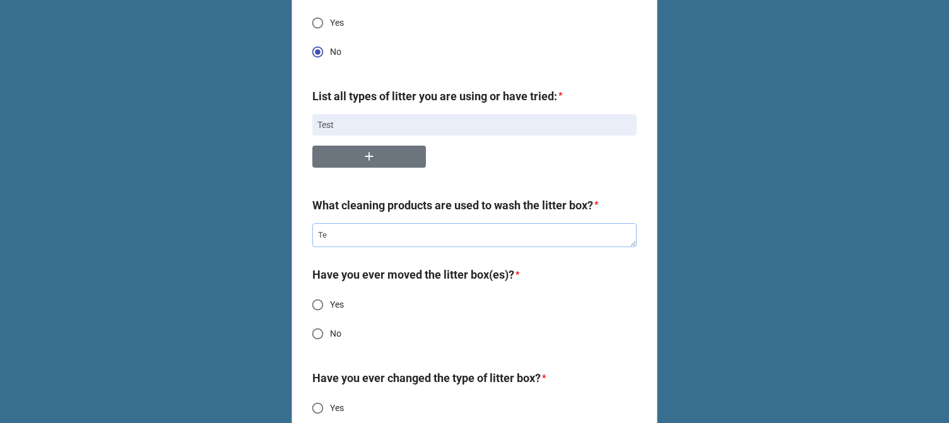
type textarea "x"
type textarea "Tes"
type textarea "x"
type textarea "Test"
click at [330, 341] on span "No" at bounding box center [335, 334] width 11 height 13
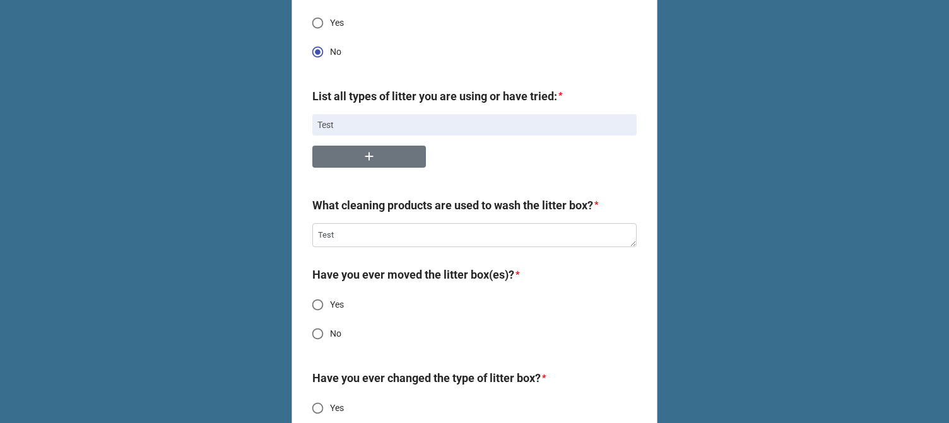
click at [329, 343] on input "No" at bounding box center [317, 334] width 25 height 25
radio input "true"
type textarea "x"
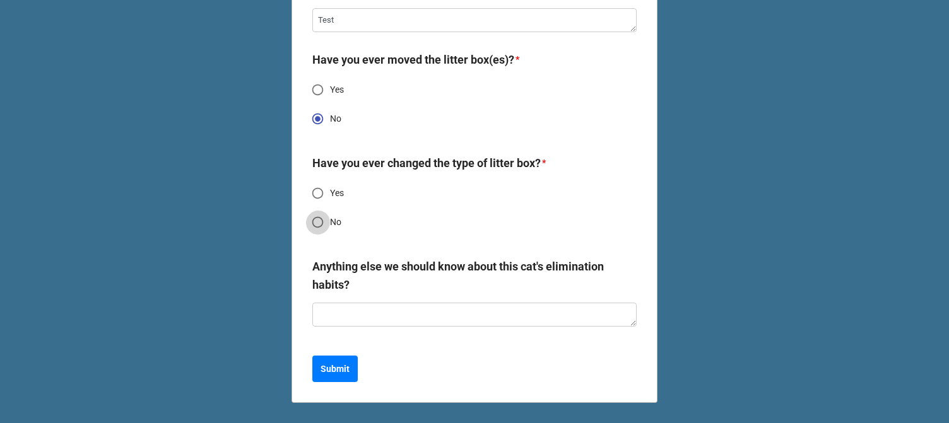
click at [326, 222] on input "No" at bounding box center [317, 222] width 25 height 25
radio input "true"
click at [323, 366] on b "Submit" at bounding box center [335, 369] width 29 height 13
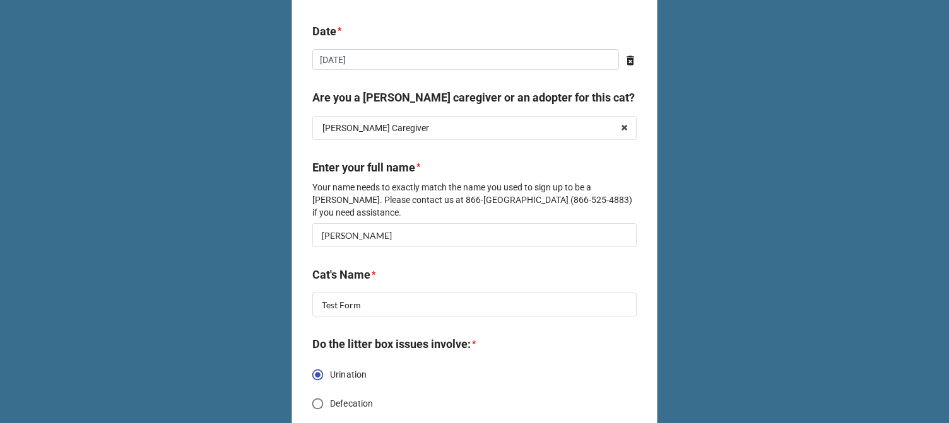
scroll to position [126, 0]
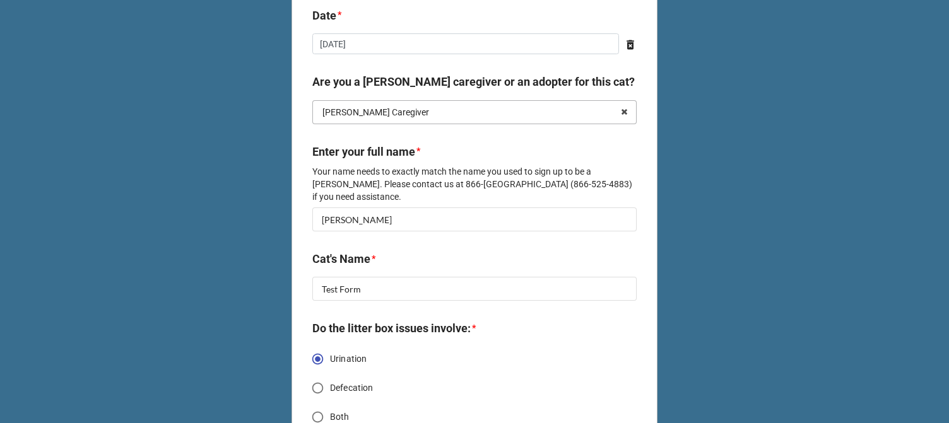
click at [512, 112] on input "text" at bounding box center [475, 112] width 323 height 23
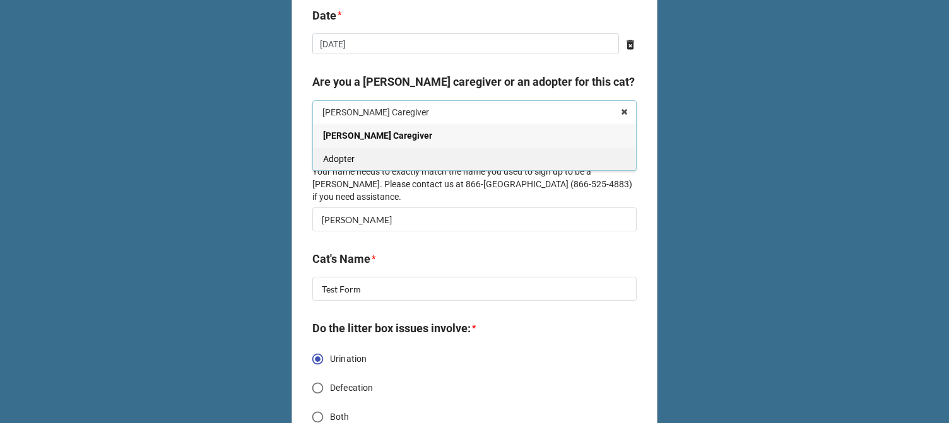
click at [434, 163] on div "Adopter" at bounding box center [474, 158] width 323 height 23
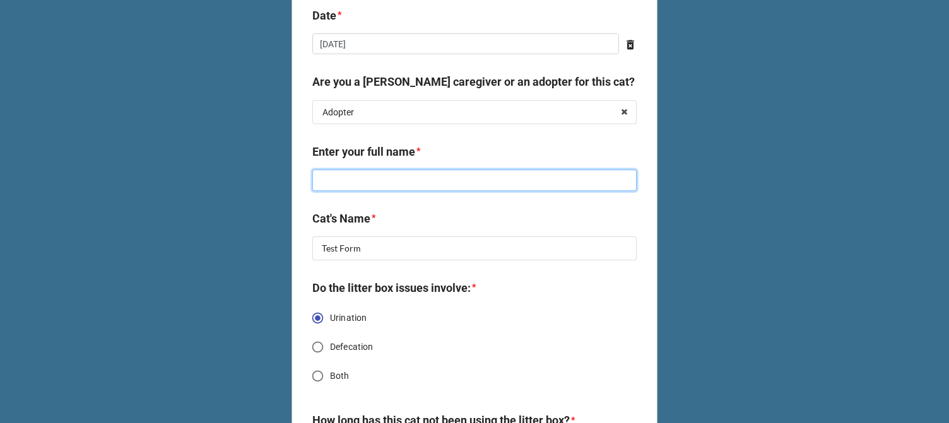
click at [418, 181] on input at bounding box center [474, 180] width 324 height 21
type textarea "x"
type input "A"
type textarea "x"
type input "Al"
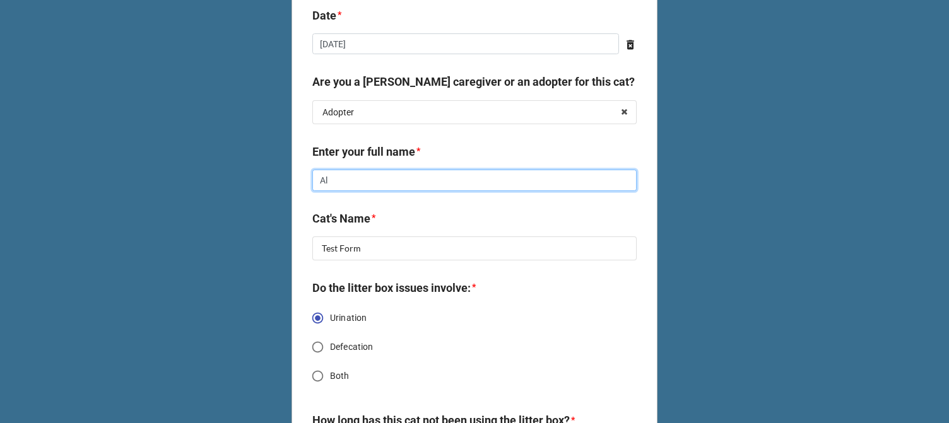
type textarea "x"
type input "Ale"
type textarea "x"
type input "[PERSON_NAME]"
type textarea "x"
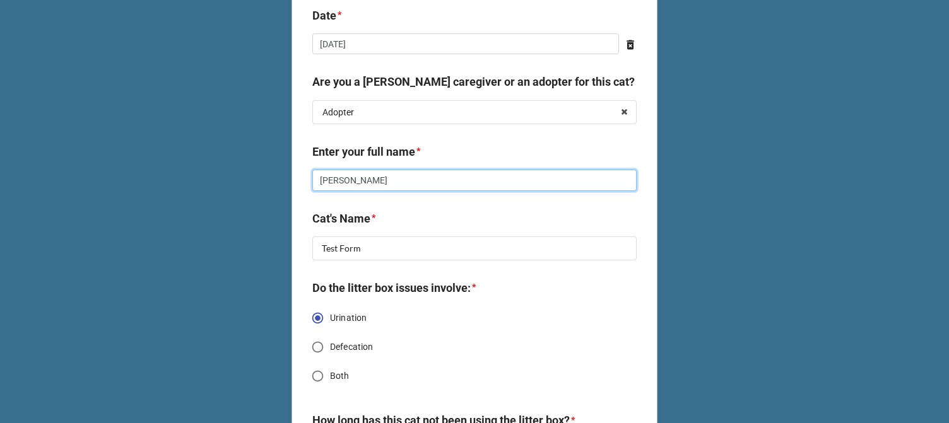
type input "[PERSON_NAME]"
type textarea "x"
type input "[PERSON_NAME]"
type textarea "x"
type input "[PERSON_NAME]"
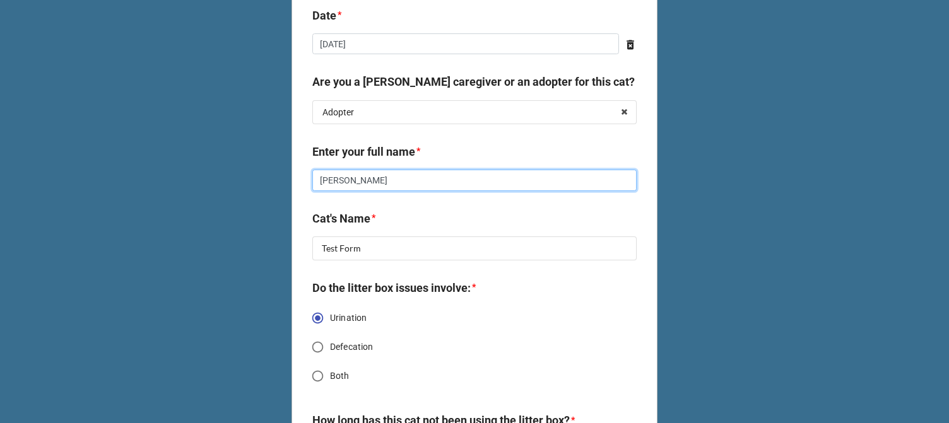
type textarea "x"
type input "[PERSON_NAME]"
type textarea "x"
type input "[PERSON_NAME]"
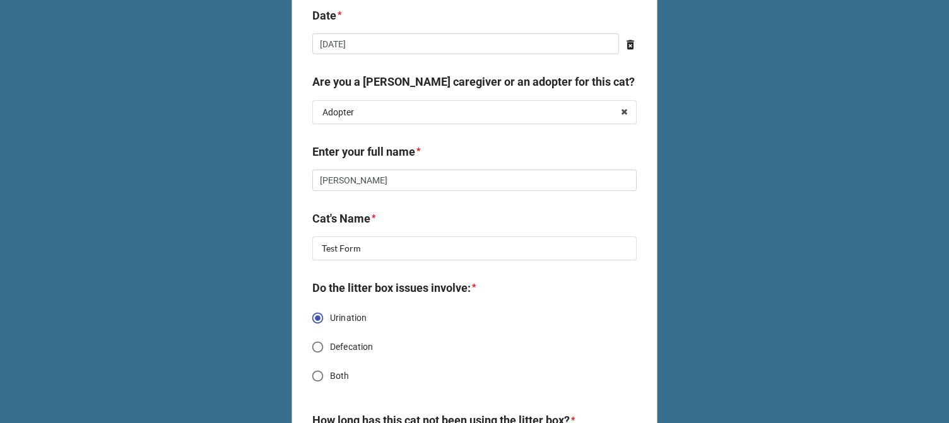
click at [513, 145] on b "Enter your full name *" at bounding box center [474, 154] width 324 height 22
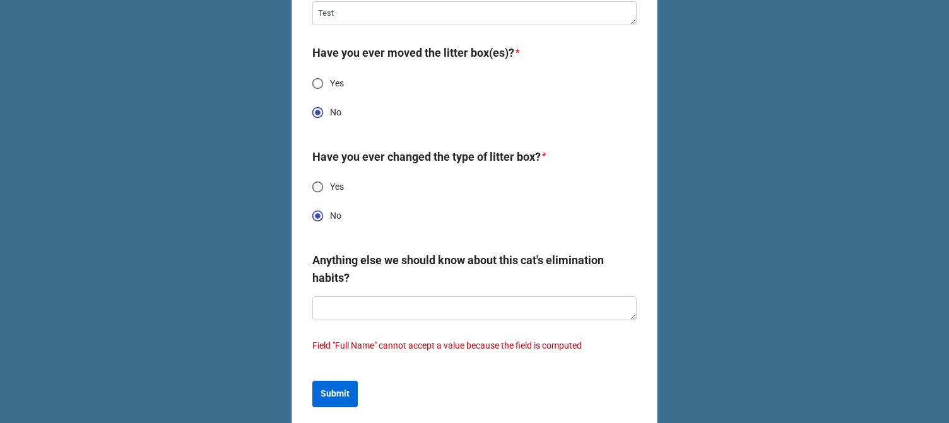
scroll to position [3785, 0]
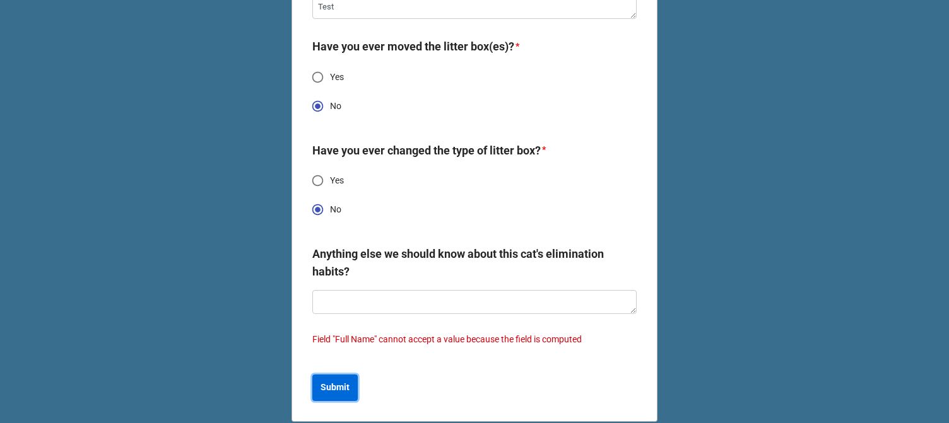
click at [321, 394] on b "Submit" at bounding box center [335, 387] width 29 height 13
type textarea "x"
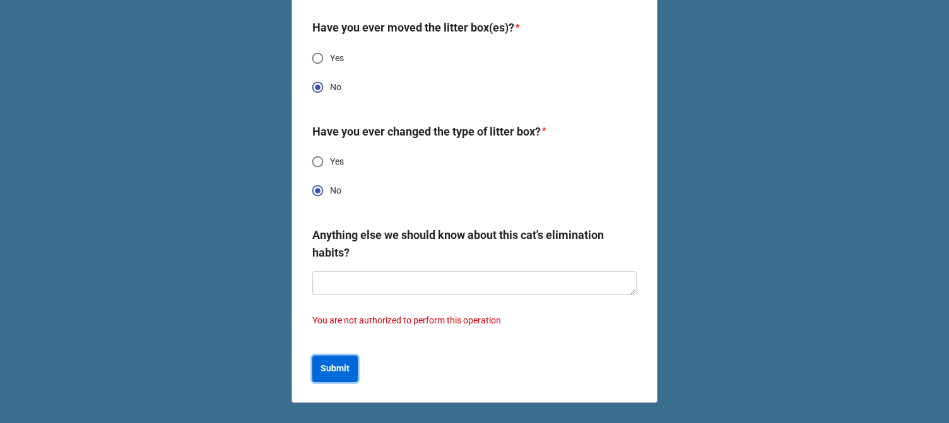
click at [352, 374] on button "Submit" at bounding box center [334, 369] width 45 height 27
